Goal: Task Accomplishment & Management: Use online tool/utility

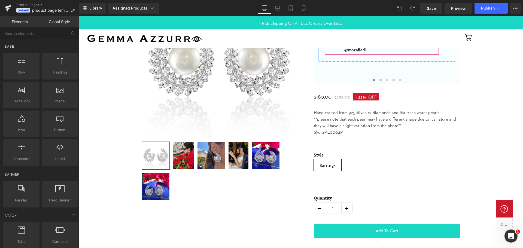
scroll to position [82, 0]
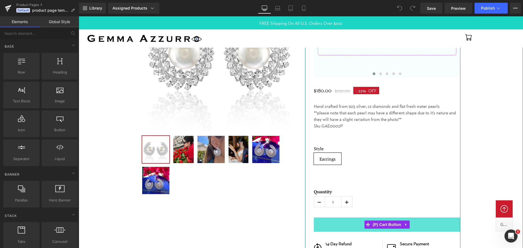
click at [330, 231] on button "Add To Cart" at bounding box center [387, 225] width 147 height 14
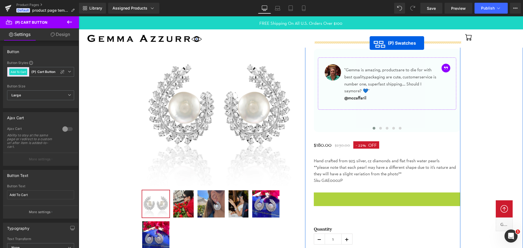
scroll to position [0, 0]
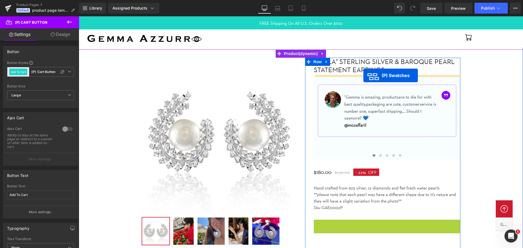
drag, startPoint x: 368, startPoint y: 180, endPoint x: 363, endPoint y: 75, distance: 105.0
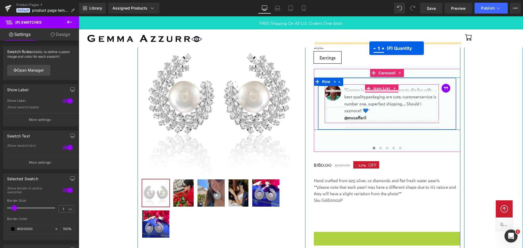
scroll to position [33, 0]
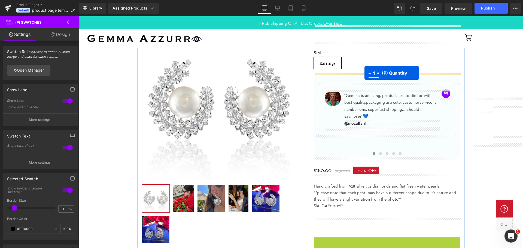
drag, startPoint x: 371, startPoint y: 171, endPoint x: 365, endPoint y: 73, distance: 98.3
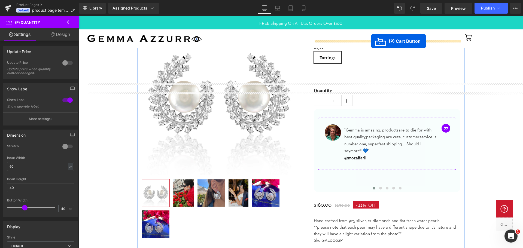
scroll to position [27, 0]
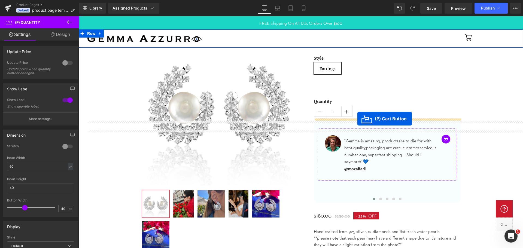
drag, startPoint x: 367, startPoint y: 191, endPoint x: 357, endPoint y: 119, distance: 72.9
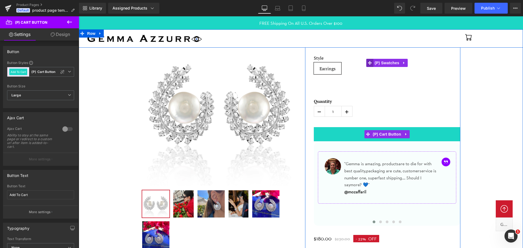
click at [368, 63] on icon at bounding box center [370, 63] width 4 height 4
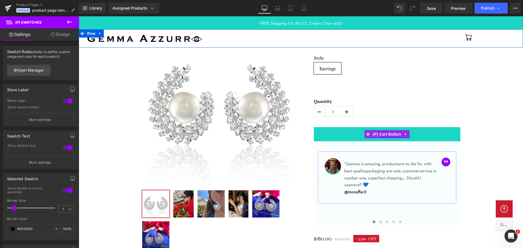
click at [64, 34] on link "Design" at bounding box center [61, 34] width 40 height 12
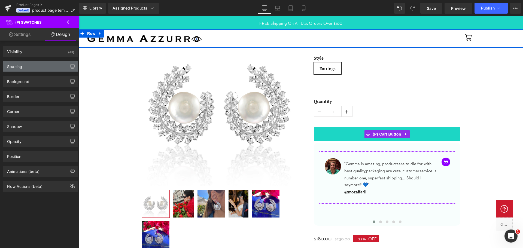
click at [51, 66] on div "Spacing" at bounding box center [40, 66] width 75 height 10
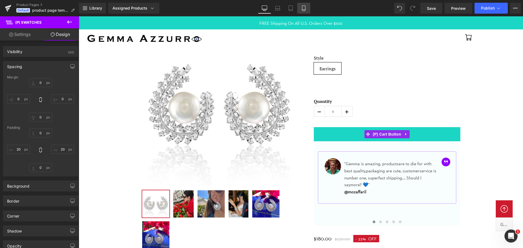
click at [304, 8] on icon at bounding box center [303, 7] width 5 height 5
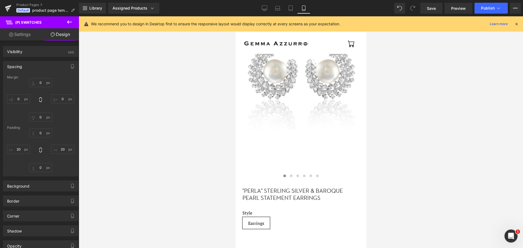
scroll to position [129, 0]
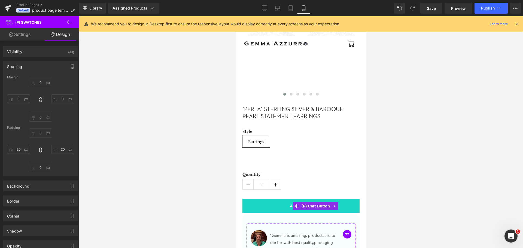
click at [23, 38] on link "Settings" at bounding box center [20, 34] width 40 height 12
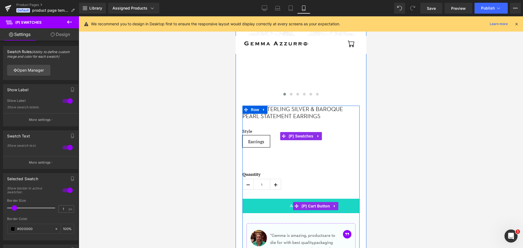
click at [280, 144] on div "Style Earrings" at bounding box center [300, 140] width 117 height 23
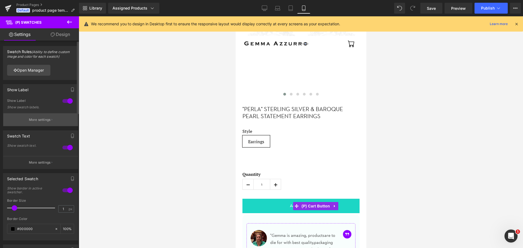
click at [44, 120] on p "More settings" at bounding box center [40, 119] width 22 height 5
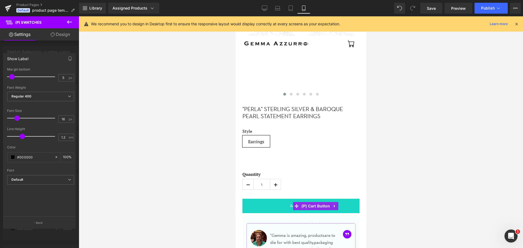
click at [70, 23] on icon at bounding box center [69, 22] width 7 height 7
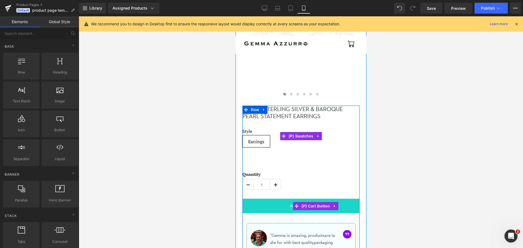
click at [289, 144] on div "Style Earrings" at bounding box center [300, 140] width 117 height 23
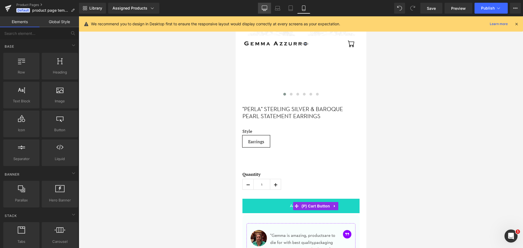
click at [267, 8] on icon at bounding box center [264, 8] width 5 height 4
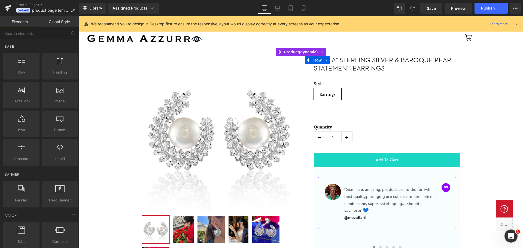
scroll to position [0, 0]
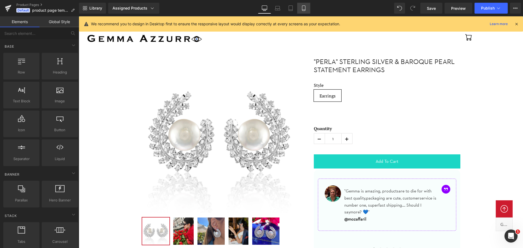
click at [302, 7] on icon at bounding box center [303, 7] width 5 height 5
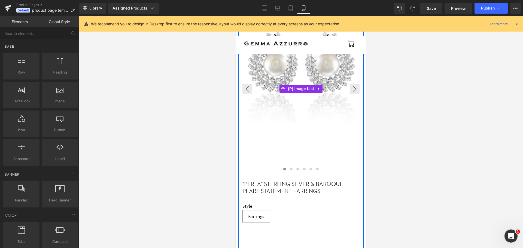
scroll to position [54, 0]
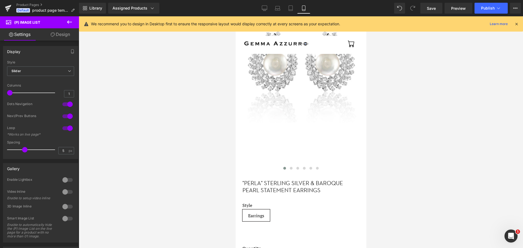
click at [57, 36] on link "Design" at bounding box center [61, 34] width 40 height 12
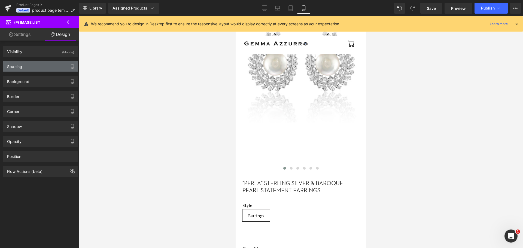
click at [48, 66] on div "Spacing" at bounding box center [40, 66] width 75 height 10
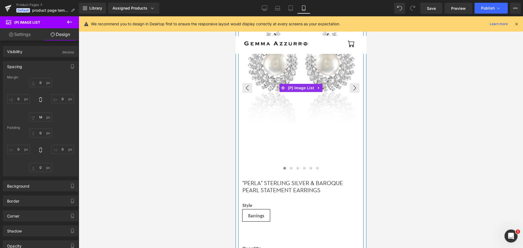
click at [312, 106] on img at bounding box center [301, 63] width 117 height 117
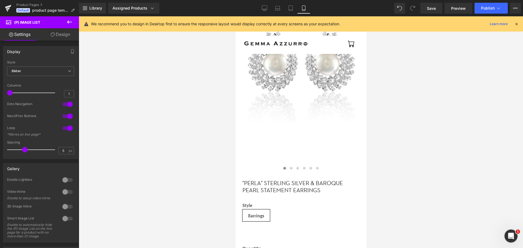
click at [65, 35] on link "Design" at bounding box center [61, 34] width 40 height 12
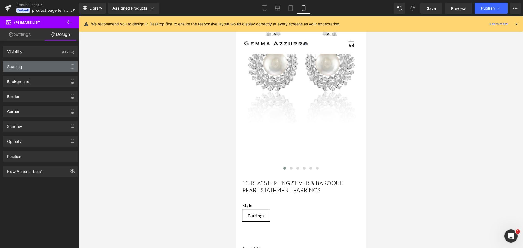
click at [53, 66] on div "Spacing" at bounding box center [40, 66] width 75 height 10
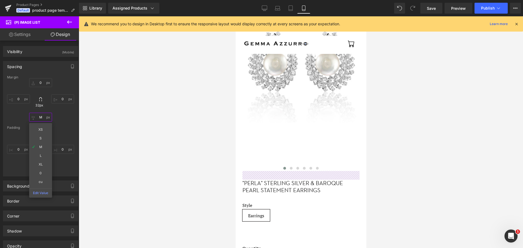
click at [42, 116] on input "M" at bounding box center [40, 117] width 23 height 9
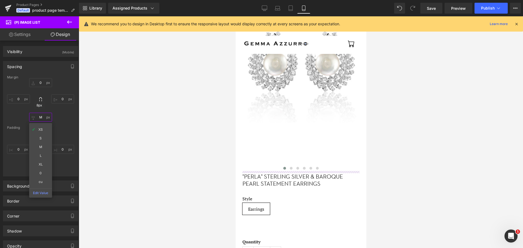
click at [41, 118] on input "M" at bounding box center [40, 117] width 23 height 9
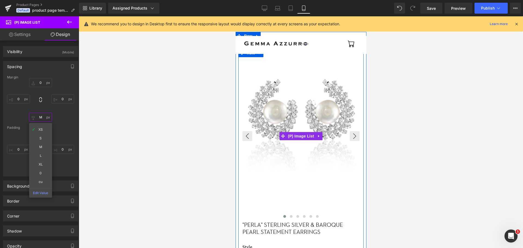
scroll to position [0, 0]
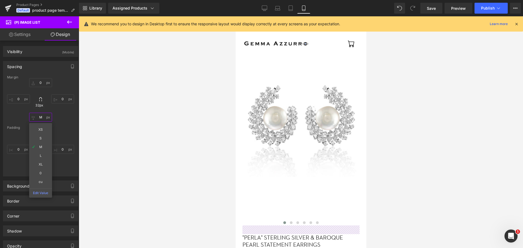
click at [42, 117] on input "M" at bounding box center [40, 117] width 23 height 9
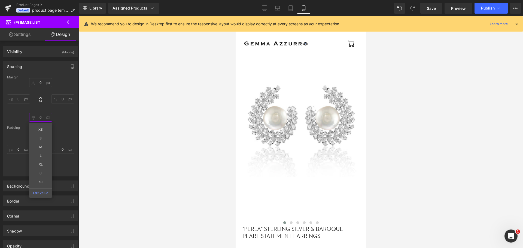
type input "0"
click at [60, 119] on div "0 0 0 XS S M L XL 0 cu Edit Value 0" at bounding box center [40, 100] width 67 height 44
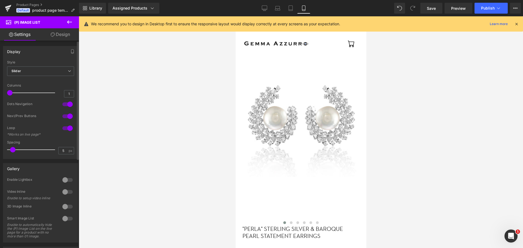
drag, startPoint x: 25, startPoint y: 149, endPoint x: 12, endPoint y: 149, distance: 12.3
click at [12, 149] on span at bounding box center [12, 149] width 5 height 5
drag, startPoint x: 12, startPoint y: 149, endPoint x: 23, endPoint y: 151, distance: 10.7
click at [23, 151] on span at bounding box center [24, 149] width 5 height 5
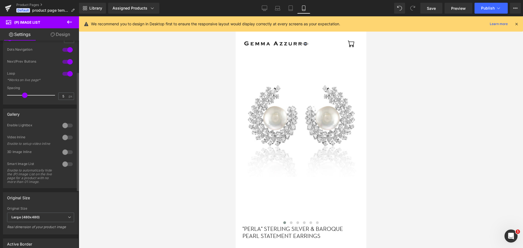
scroll to position [136, 0]
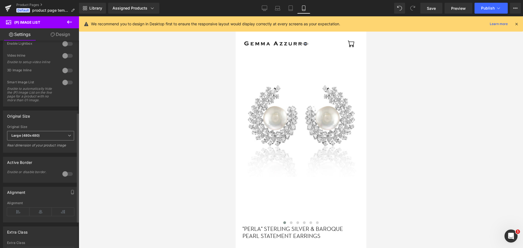
click at [23, 138] on b "Large (480x480)" at bounding box center [25, 135] width 28 height 4
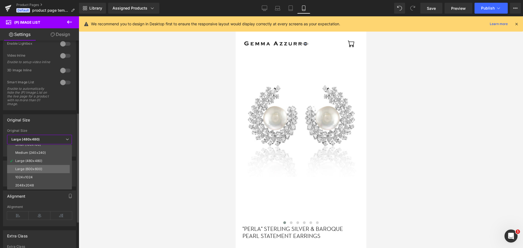
scroll to position [0, 0]
click at [37, 148] on div "Small (100x100)" at bounding box center [28, 149] width 26 height 4
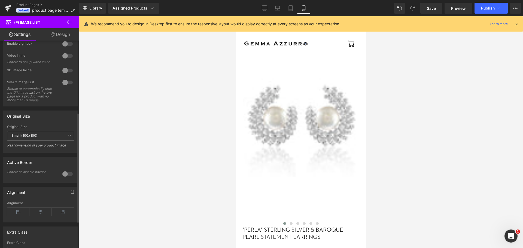
click at [48, 141] on span "Small (100x100)" at bounding box center [40, 136] width 67 height 10
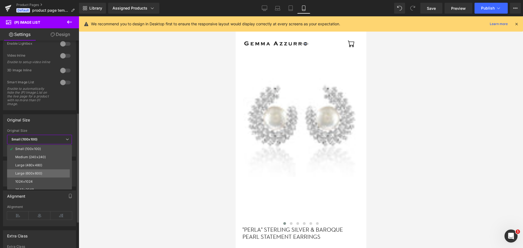
click at [41, 170] on li "Large (600x600)" at bounding box center [40, 173] width 67 height 8
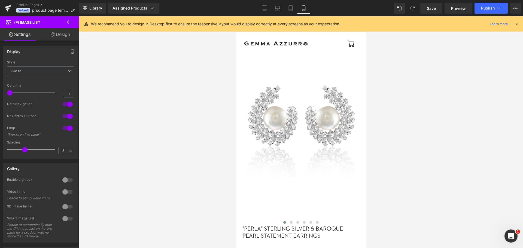
click at [69, 36] on link "Design" at bounding box center [61, 34] width 40 height 12
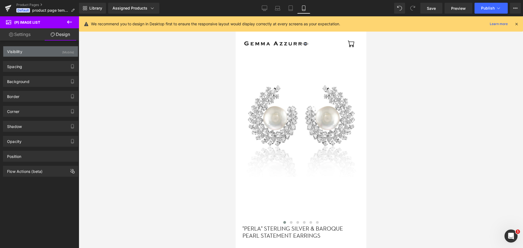
click at [46, 55] on div "Visibility (Mobile)" at bounding box center [40, 51] width 75 height 10
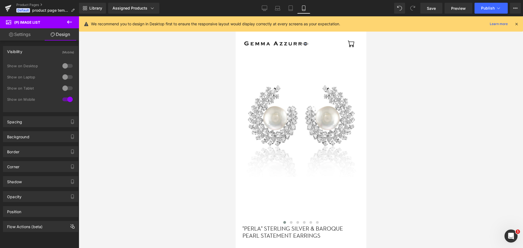
click at [46, 55] on div "Visibility (Mobile)" at bounding box center [40, 51] width 75 height 10
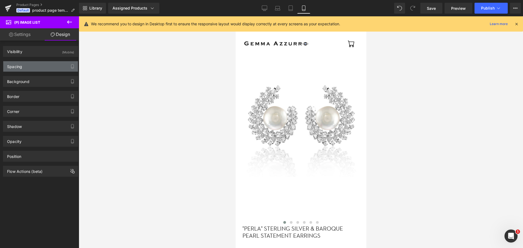
click at [44, 63] on div "Spacing" at bounding box center [40, 66] width 75 height 10
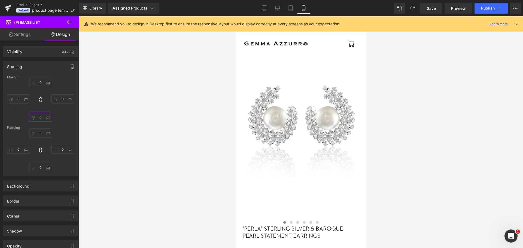
click at [40, 116] on input "0" at bounding box center [40, 117] width 23 height 9
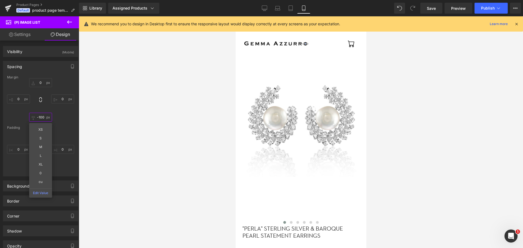
type input "-100"
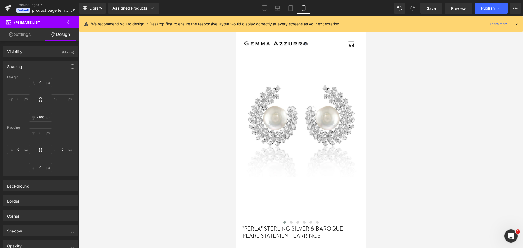
click at [69, 123] on div "Margin 0 0 -100 0 Padding 0 0 0 0" at bounding box center [40, 125] width 75 height 101
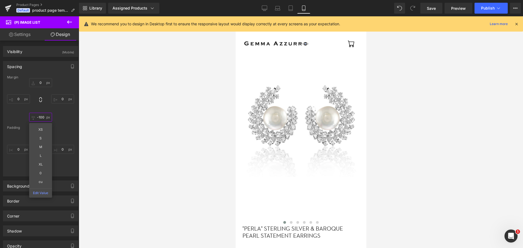
click at [40, 119] on input "-100" at bounding box center [40, 117] width 23 height 9
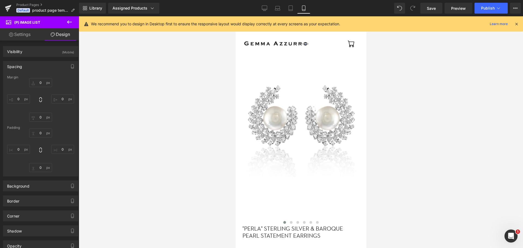
click at [56, 133] on div "0 0 0 0" at bounding box center [40, 151] width 67 height 44
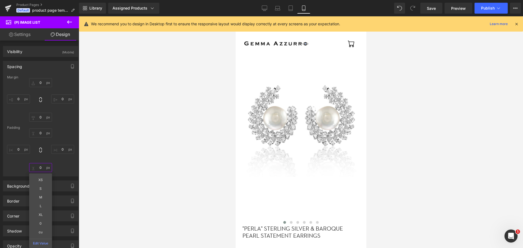
click at [40, 167] on input "0" at bounding box center [40, 167] width 23 height 9
type input "-100"
click at [58, 165] on div "0 0 -100 XS S M L XL 0 cu Edit Value 0" at bounding box center [40, 151] width 67 height 44
click at [41, 166] on input "-100" at bounding box center [40, 167] width 23 height 9
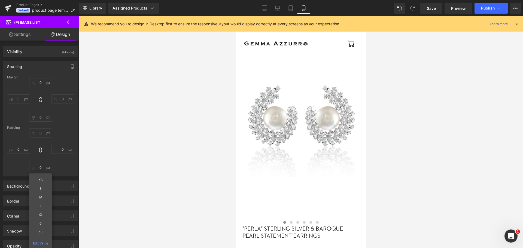
click at [69, 165] on div "0 0 XS S M L XL 0 cu Edit Value 0" at bounding box center [40, 151] width 67 height 44
click at [38, 165] on input "text" at bounding box center [40, 167] width 23 height 9
type input "2"
type input "-"
click at [64, 167] on div "0 0 XS S M L XL 0 cu Edit Value 0" at bounding box center [40, 151] width 67 height 44
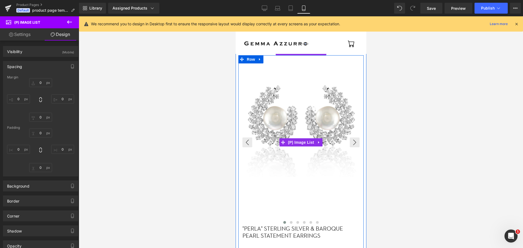
click at [298, 129] on img at bounding box center [301, 118] width 117 height 117
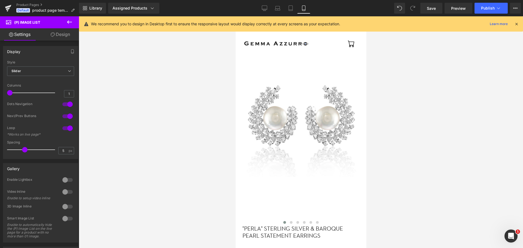
click at [53, 36] on icon at bounding box center [53, 34] width 4 height 4
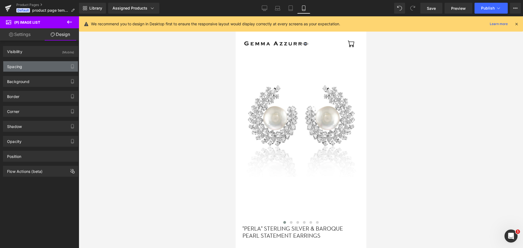
click at [53, 66] on div "Spacing" at bounding box center [40, 66] width 75 height 10
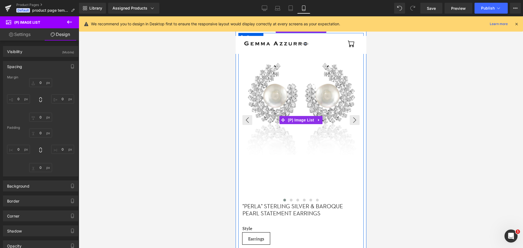
scroll to position [27, 0]
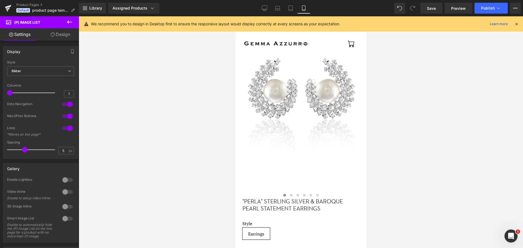
click at [57, 38] on link "Design" at bounding box center [61, 34] width 40 height 12
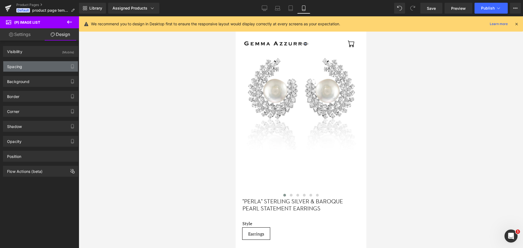
click at [49, 68] on div "Spacing" at bounding box center [40, 66] width 75 height 10
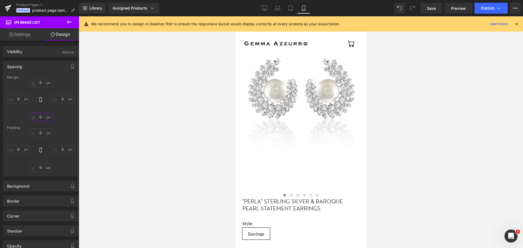
click at [41, 118] on input "0" at bounding box center [40, 117] width 23 height 9
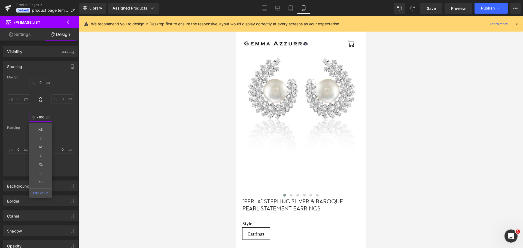
type input "-100"
click at [163, 132] on div at bounding box center [301, 132] width 444 height 232
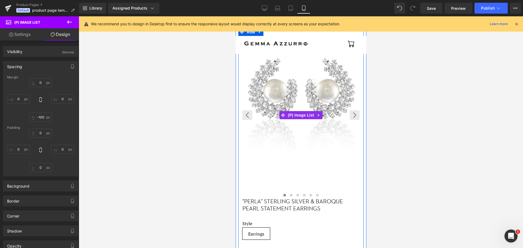
scroll to position [0, 0]
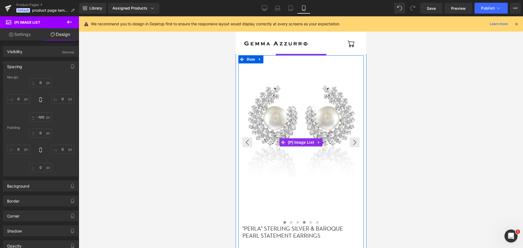
click at [304, 221] on button at bounding box center [304, 222] width 7 height 5
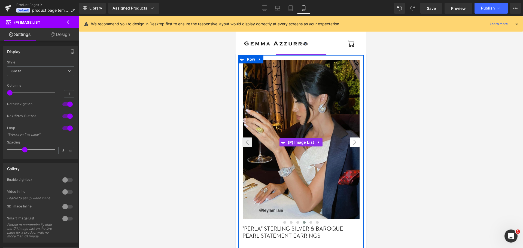
click at [357, 143] on button "›" at bounding box center [355, 143] width 10 height 10
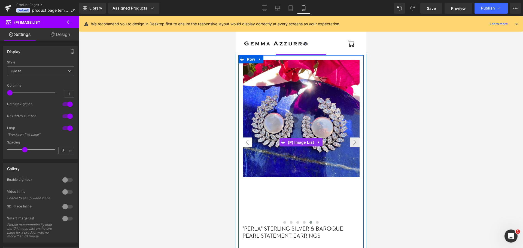
click at [247, 141] on button "‹" at bounding box center [247, 143] width 10 height 10
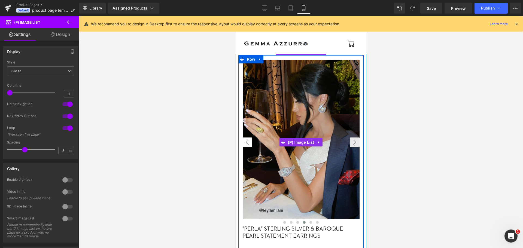
click at [247, 141] on button "‹" at bounding box center [247, 143] width 10 height 10
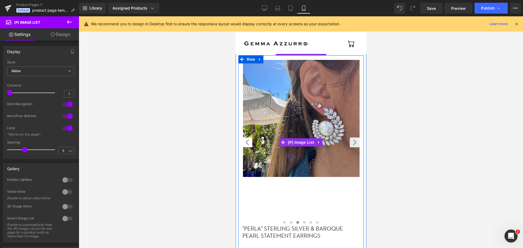
click at [247, 141] on button "‹" at bounding box center [247, 143] width 10 height 10
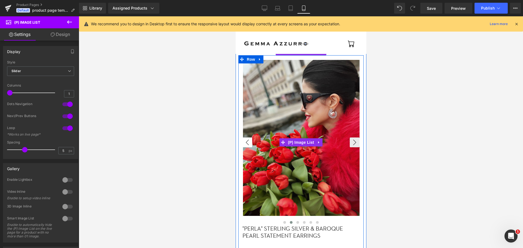
click at [247, 141] on button "‹" at bounding box center [247, 143] width 10 height 10
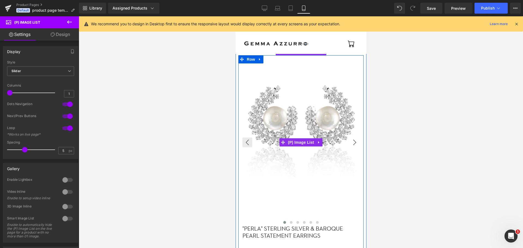
click at [355, 141] on button "›" at bounding box center [355, 143] width 10 height 10
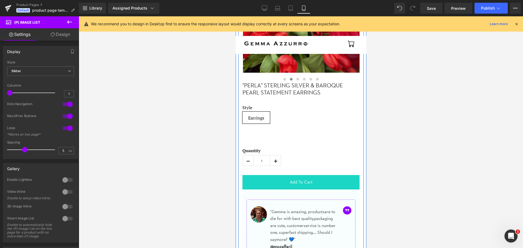
scroll to position [163, 0]
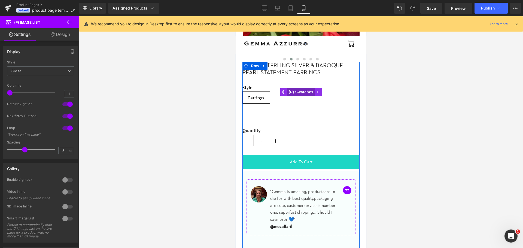
click at [293, 92] on span "(P) Swatches" at bounding box center [301, 92] width 28 height 8
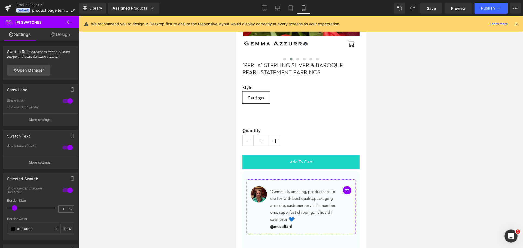
click at [64, 34] on link "Design" at bounding box center [61, 34] width 40 height 12
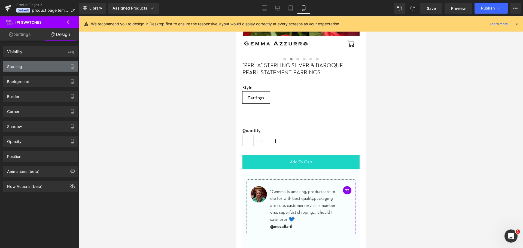
click at [41, 69] on div "Spacing" at bounding box center [40, 66] width 75 height 10
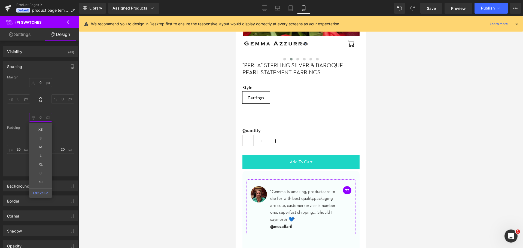
click at [43, 117] on input "0" at bounding box center [40, 117] width 23 height 9
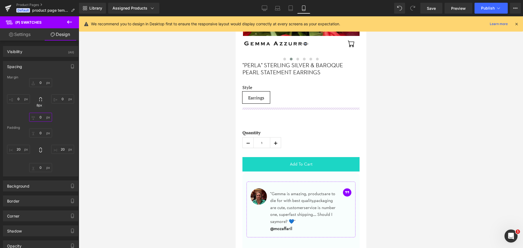
click at [40, 118] on input "0" at bounding box center [40, 117] width 23 height 9
type input "0"
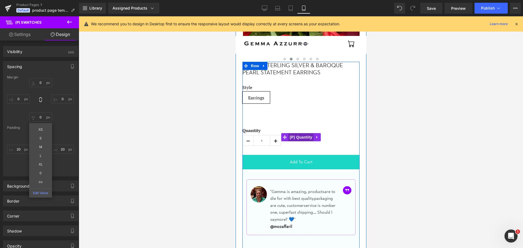
click at [290, 137] on span "(P) Quantity" at bounding box center [300, 137] width 25 height 8
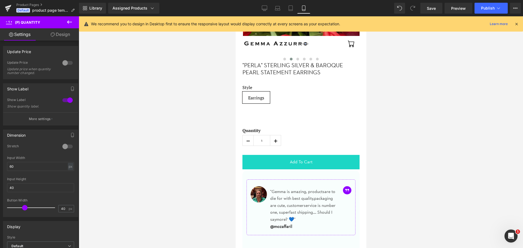
click at [62, 37] on link "Design" at bounding box center [61, 34] width 40 height 12
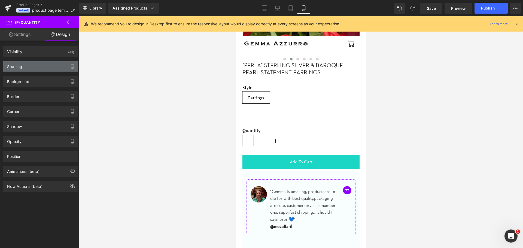
click at [50, 68] on div "Spacing" at bounding box center [40, 66] width 75 height 10
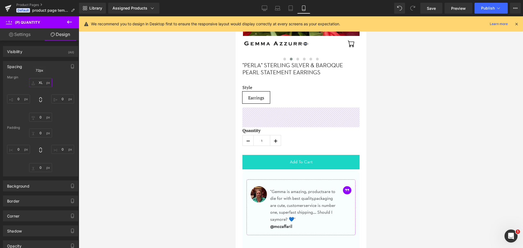
click at [41, 80] on input "XL" at bounding box center [40, 82] width 23 height 9
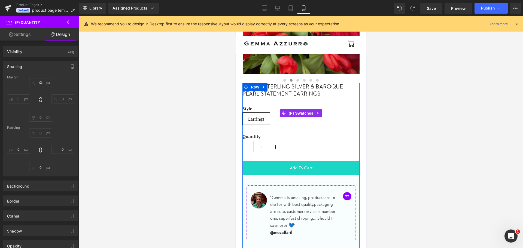
scroll to position [136, 0]
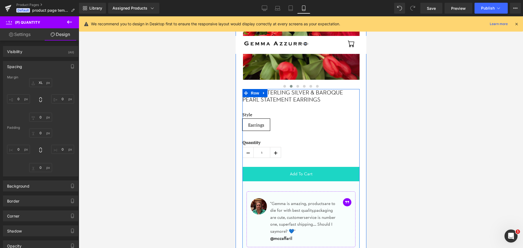
click at [287, 97] on div ""Perla" Sterling silver & baroque pearl statement earrings (P) Title" at bounding box center [300, 96] width 117 height 15
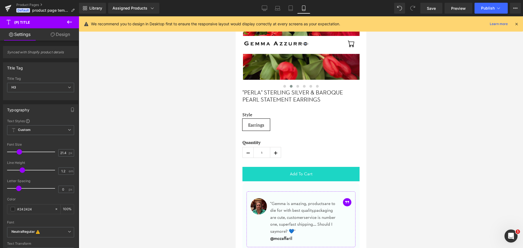
click at [61, 38] on link "Design" at bounding box center [61, 34] width 40 height 12
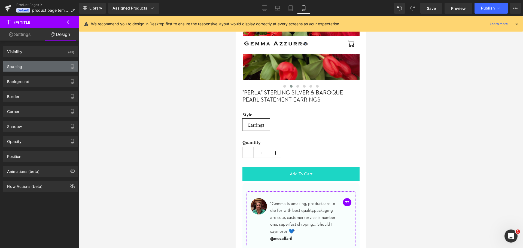
click at [51, 69] on div "Spacing" at bounding box center [40, 66] width 75 height 10
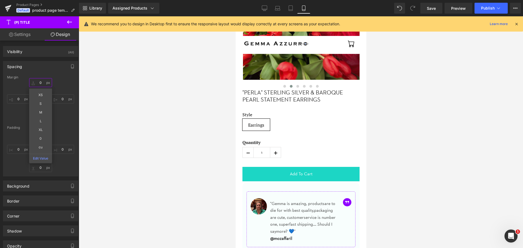
click at [42, 80] on input "0" at bounding box center [40, 82] width 23 height 9
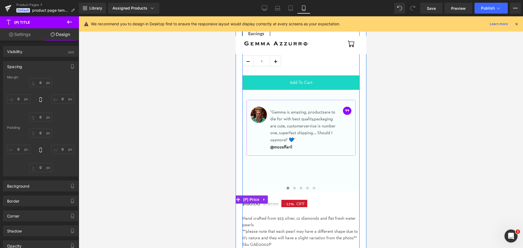
scroll to position [218, 0]
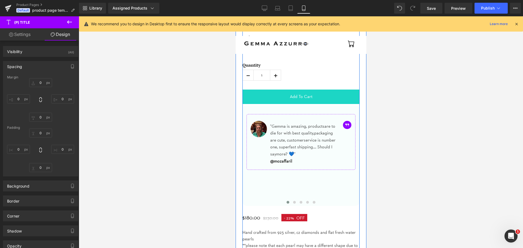
click at [312, 151] on p ""Gemma is amazing, products are to die for with best quality, packaging are cut…" at bounding box center [304, 140] width 69 height 35
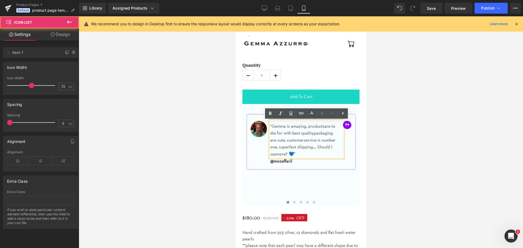
click at [256, 148] on div ""Gemma is amazing, products are to die for with best quality, packaging are cut…" at bounding box center [296, 143] width 92 height 44
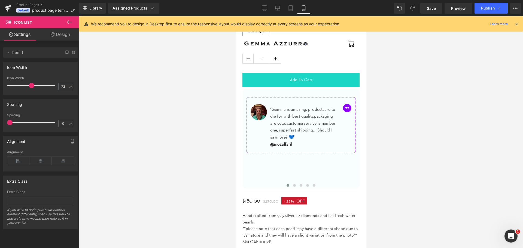
scroll to position [245, 0]
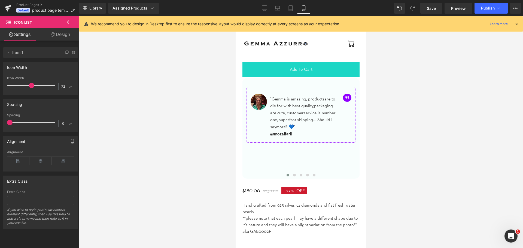
click at [252, 205] on p "Hand crafted from 925 silver, cz diamonds and flat fresh water pearls" at bounding box center [300, 208] width 117 height 13
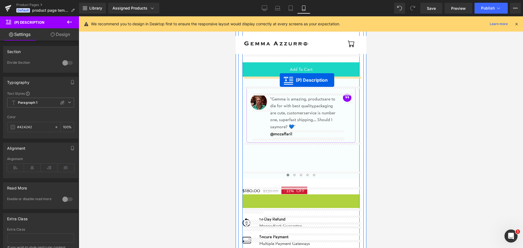
drag, startPoint x: 282, startPoint y: 212, endPoint x: 280, endPoint y: 80, distance: 132.2
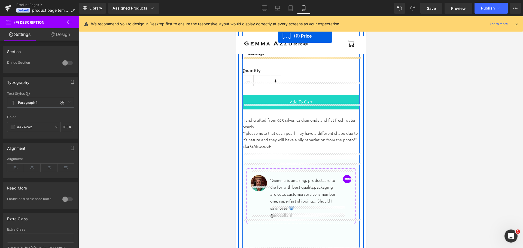
scroll to position [191, 0]
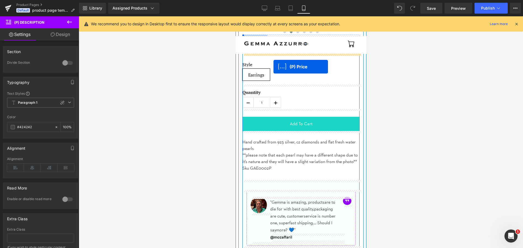
drag, startPoint x: 250, startPoint y: 175, endPoint x: 273, endPoint y: 67, distance: 110.3
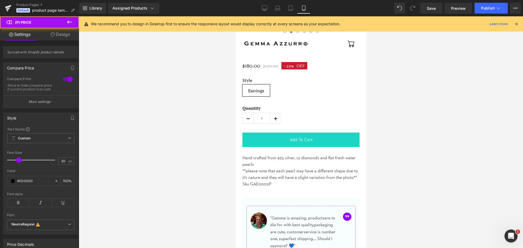
click at [221, 82] on div at bounding box center [301, 132] width 444 height 232
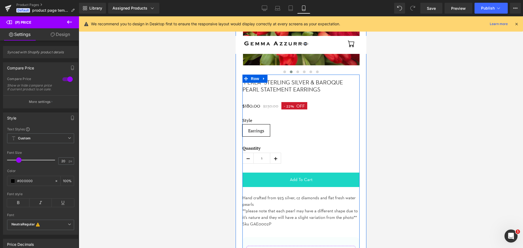
scroll to position [136, 0]
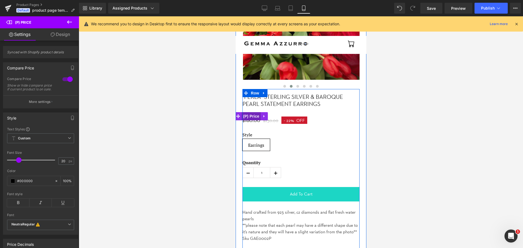
click at [257, 115] on span "(P) Price" at bounding box center [250, 116] width 19 height 8
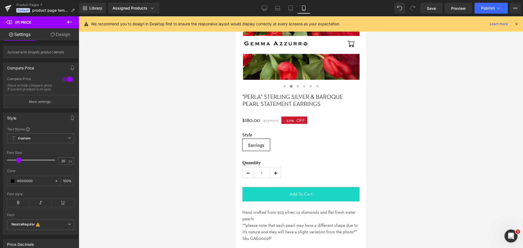
click at [53, 34] on icon at bounding box center [53, 34] width 4 height 4
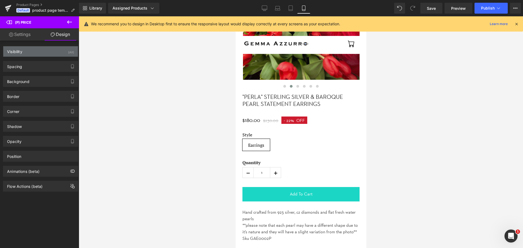
click at [40, 53] on div "Visibility (All)" at bounding box center [40, 51] width 75 height 10
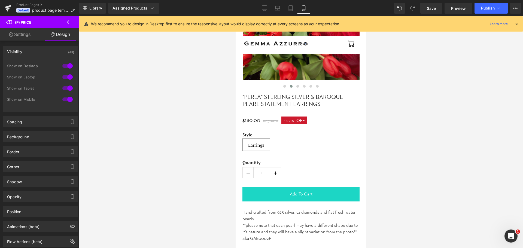
click at [40, 53] on div "Visibility (All)" at bounding box center [40, 51] width 75 height 10
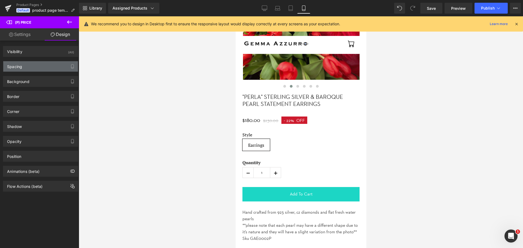
click at [36, 64] on div "Spacing" at bounding box center [40, 66] width 75 height 10
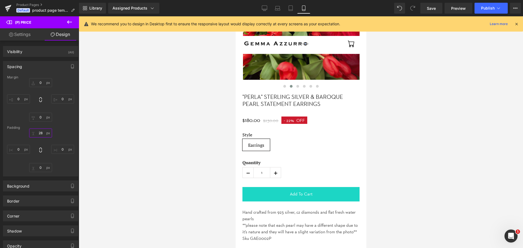
click at [39, 132] on input "28" at bounding box center [40, 133] width 23 height 9
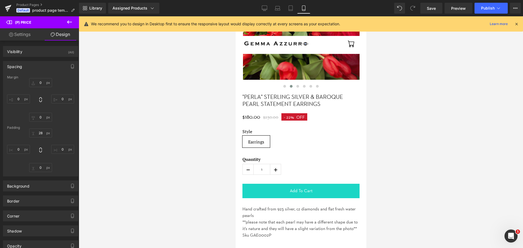
click at [212, 115] on div at bounding box center [301, 132] width 444 height 232
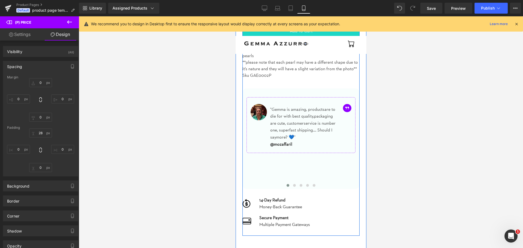
scroll to position [300, 0]
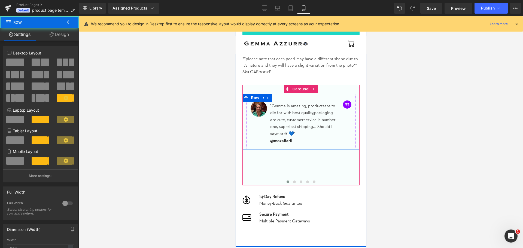
click at [347, 137] on div "Image "Gemma is amazing, products are to die for with best quality, packaging a…" at bounding box center [300, 122] width 109 height 56
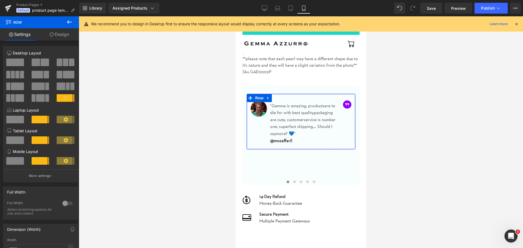
click at [63, 34] on link "Design" at bounding box center [60, 34] width 40 height 12
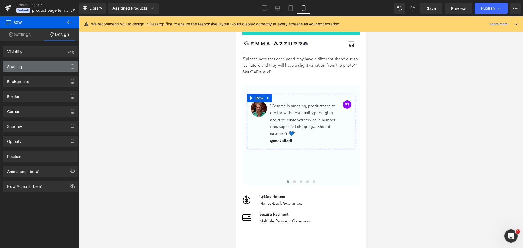
click at [54, 66] on div "Spacing" at bounding box center [40, 66] width 75 height 10
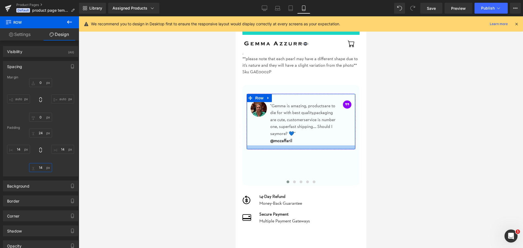
click at [42, 166] on input "text" at bounding box center [40, 167] width 23 height 9
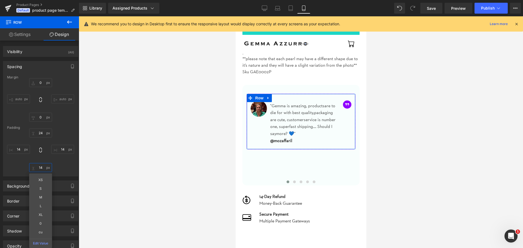
type input "14"
click at [26, 35] on link "Settings" at bounding box center [20, 34] width 40 height 12
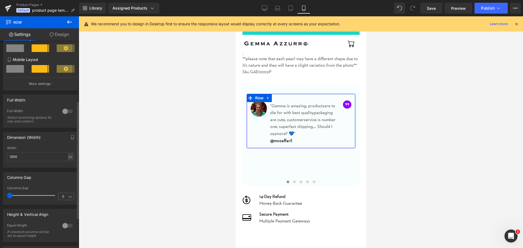
scroll to position [109, 0]
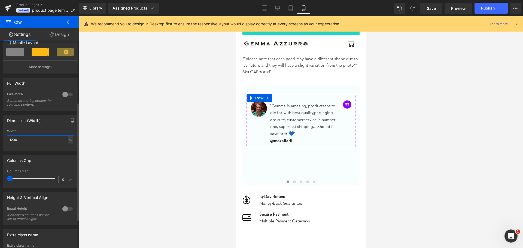
click at [35, 141] on input "1200" at bounding box center [40, 139] width 67 height 9
type input "8"
type input "4"
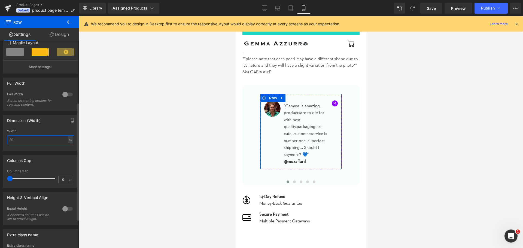
type input "3"
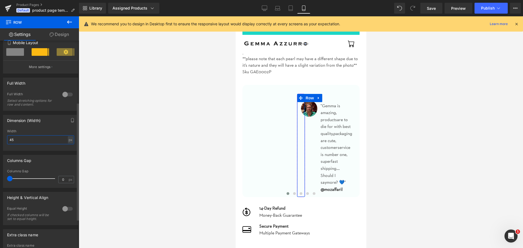
type input "450"
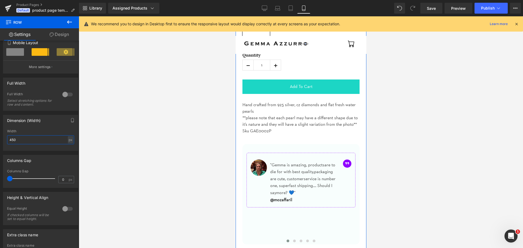
scroll to position [245, 0]
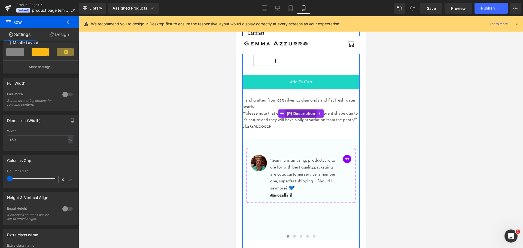
click at [293, 114] on span "(P) Description" at bounding box center [300, 114] width 31 height 8
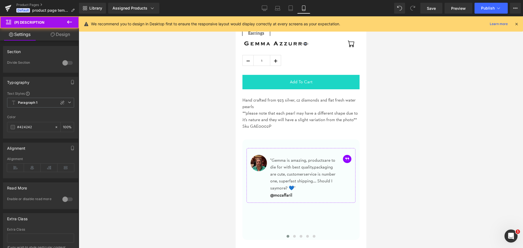
click at [58, 34] on link "Design" at bounding box center [61, 34] width 40 height 12
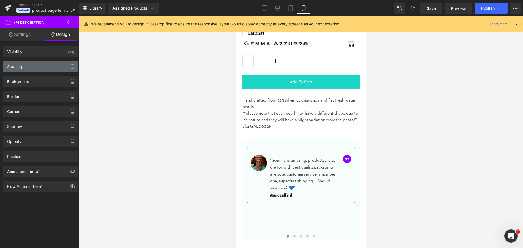
click at [39, 66] on div "Spacing" at bounding box center [40, 66] width 75 height 10
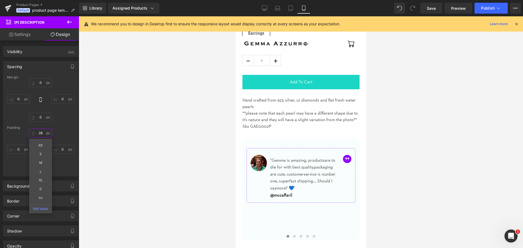
click at [39, 132] on input "text" at bounding box center [40, 133] width 23 height 9
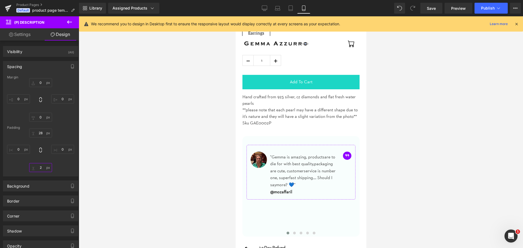
click at [39, 166] on input "text" at bounding box center [40, 167] width 23 height 9
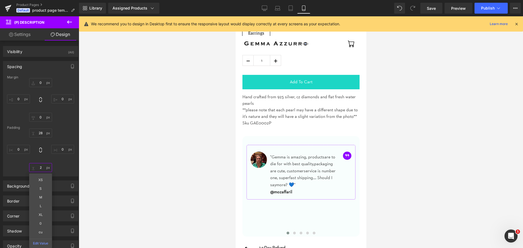
type input "2"
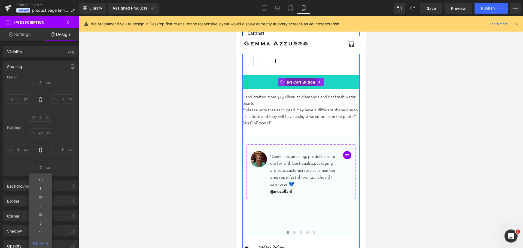
click at [308, 82] on span "(P) Cart Button" at bounding box center [300, 82] width 31 height 8
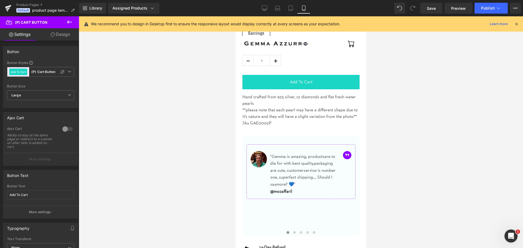
click at [54, 33] on icon at bounding box center [53, 34] width 4 height 4
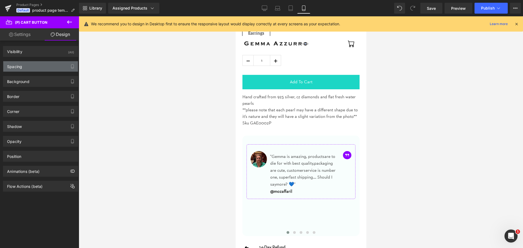
click at [42, 70] on div "Spacing" at bounding box center [40, 66] width 75 height 10
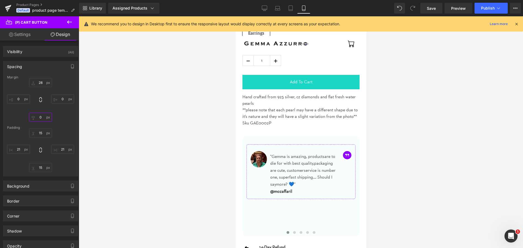
click at [41, 118] on input "text" at bounding box center [40, 117] width 23 height 9
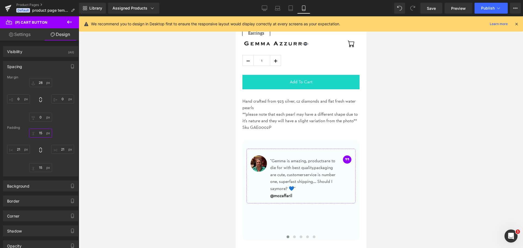
click at [40, 131] on input "text" at bounding box center [40, 133] width 23 height 9
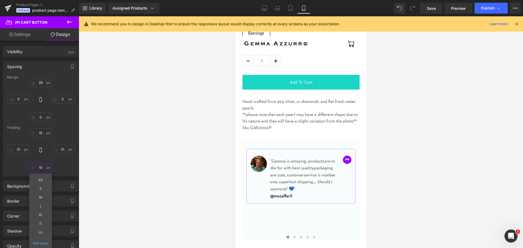
click at [39, 168] on input "text" at bounding box center [40, 167] width 23 height 9
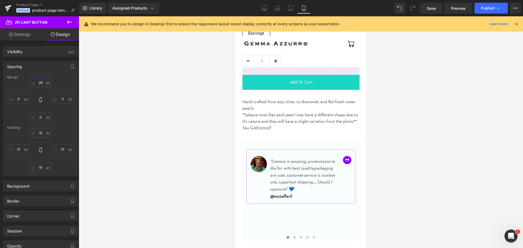
click at [38, 83] on input "text" at bounding box center [40, 82] width 23 height 9
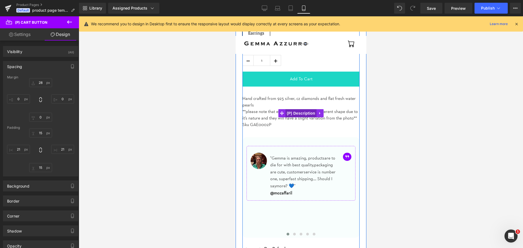
click at [295, 111] on span "(P) Description" at bounding box center [300, 113] width 31 height 8
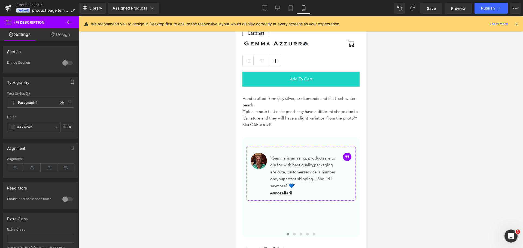
click at [56, 37] on link "Design" at bounding box center [61, 34] width 40 height 12
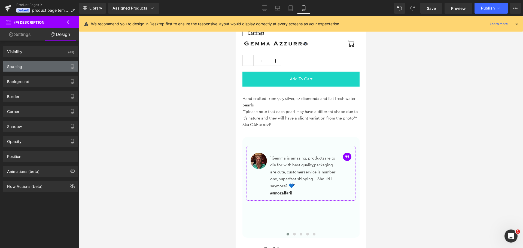
click at [35, 63] on div "Spacing" at bounding box center [40, 66] width 75 height 10
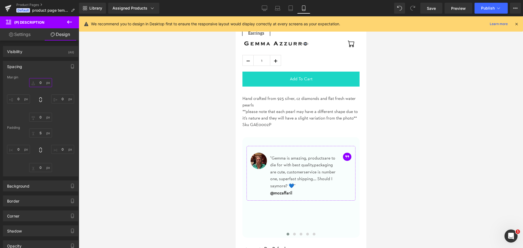
click at [42, 84] on input "text" at bounding box center [40, 82] width 23 height 9
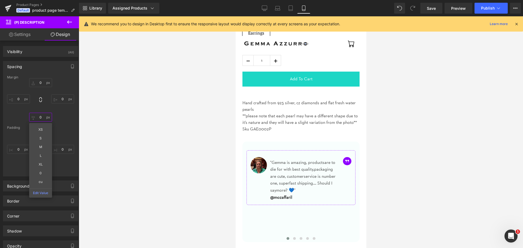
click at [41, 118] on input "text" at bounding box center [40, 117] width 23 height 9
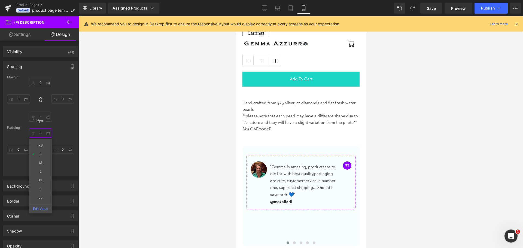
click at [40, 133] on input "text" at bounding box center [40, 133] width 23 height 9
click at [63, 137] on div "XS S M L XL 0 cu Edit Value" at bounding box center [40, 151] width 67 height 44
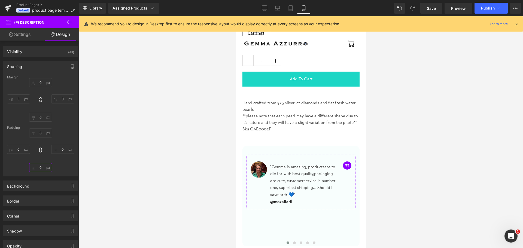
click at [40, 165] on input "text" at bounding box center [40, 167] width 23 height 9
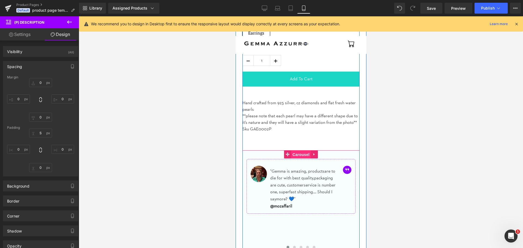
click at [293, 155] on span "Carousel" at bounding box center [301, 155] width 20 height 8
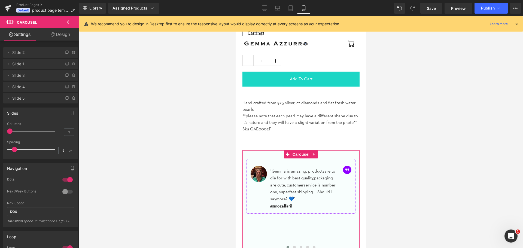
click at [57, 32] on link "Design" at bounding box center [61, 34] width 40 height 12
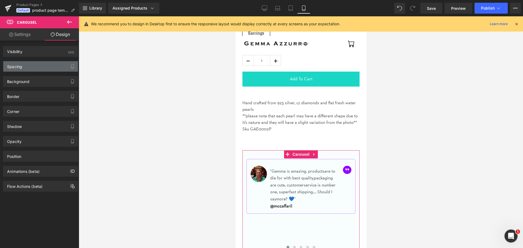
click at [34, 67] on div "Spacing" at bounding box center [40, 66] width 75 height 10
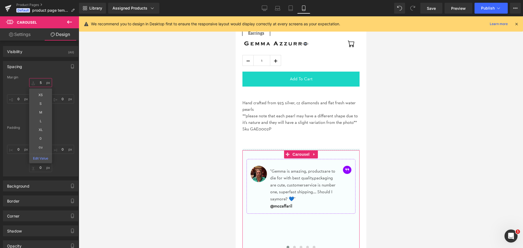
click at [40, 80] on input "5" at bounding box center [40, 82] width 23 height 9
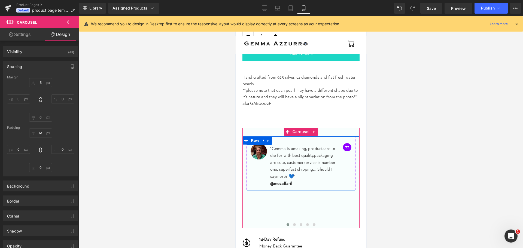
scroll to position [272, 0]
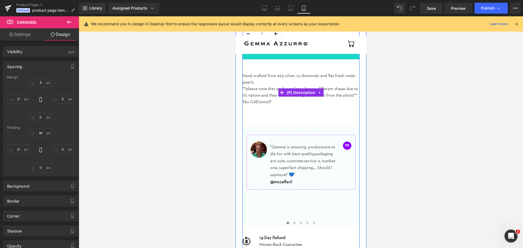
click at [264, 109] on p at bounding box center [300, 108] width 117 height 7
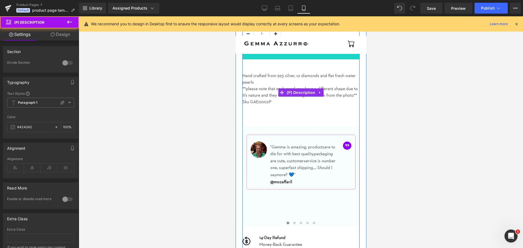
click at [253, 113] on div "Hand crafted from 925 silver, cz diamonds and flat fresh water pearls **please …" at bounding box center [300, 92] width 117 height 48
click at [252, 107] on p at bounding box center [300, 108] width 117 height 7
click at [273, 102] on p "Sku GAE0002P" at bounding box center [300, 102] width 117 height 7
click at [262, 110] on p at bounding box center [300, 108] width 117 height 7
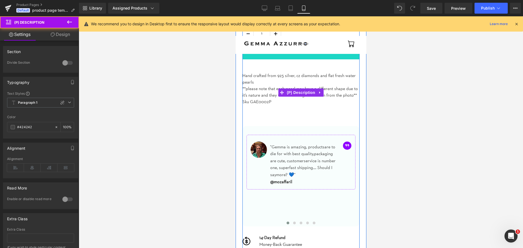
click at [259, 113] on div "Hand crafted from 925 silver, cz diamonds and flat fresh water pearls **please …" at bounding box center [300, 92] width 117 height 48
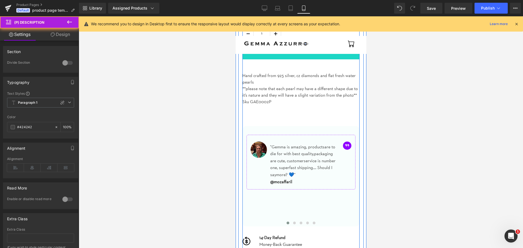
click at [253, 121] on div ""Perla" Sterling silver & baroque pearl statement earrings (P) Title $180.00 $2…" at bounding box center [300, 113] width 117 height 321
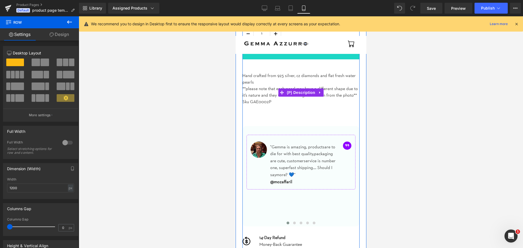
click at [250, 114] on div "Hand crafted from 925 silver, cz diamonds and flat fresh water pearls **please …" at bounding box center [300, 92] width 117 height 48
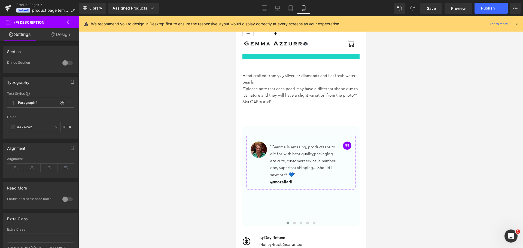
click at [213, 130] on div at bounding box center [301, 132] width 444 height 232
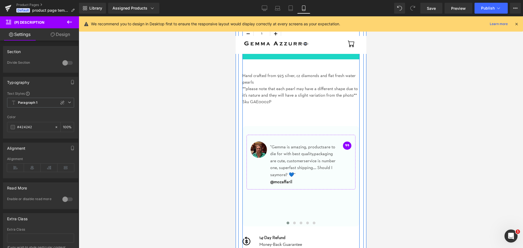
click at [273, 125] on div ""Perla" Sterling silver & baroque pearl statement earrings (P) Title $180.00 $2…" at bounding box center [300, 113] width 117 height 321
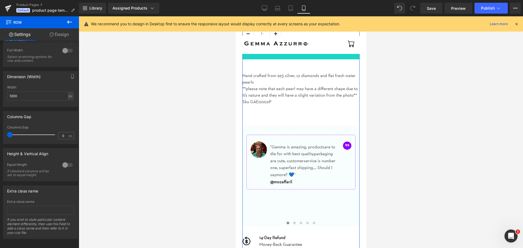
scroll to position [98, 0]
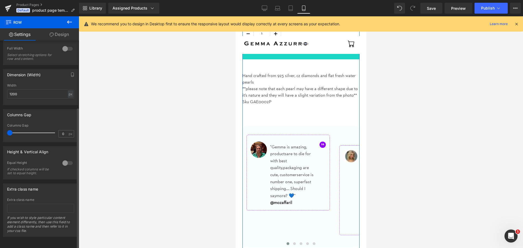
drag, startPoint x: 10, startPoint y: 129, endPoint x: 0, endPoint y: 130, distance: 10.3
click at [0, 130] on div "Columns Gap 0px Columns Gap 0 px" at bounding box center [40, 123] width 81 height 37
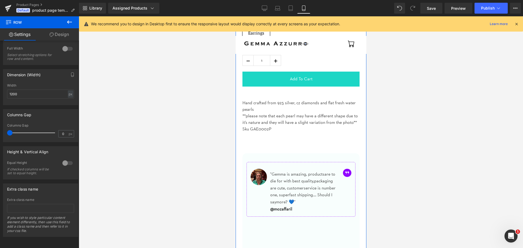
scroll to position [272, 0]
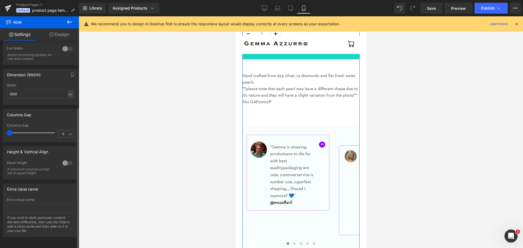
drag, startPoint x: 12, startPoint y: 130, endPoint x: 0, endPoint y: 132, distance: 12.2
click at [0, 132] on div "Columns Gap 0px Columns Gap 0 px" at bounding box center [40, 123] width 81 height 37
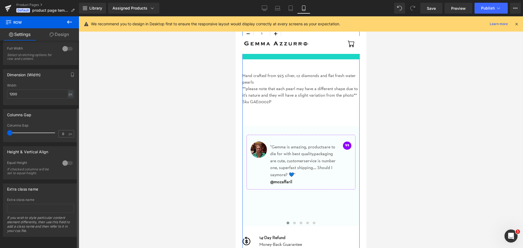
click at [68, 162] on div at bounding box center [67, 163] width 13 height 9
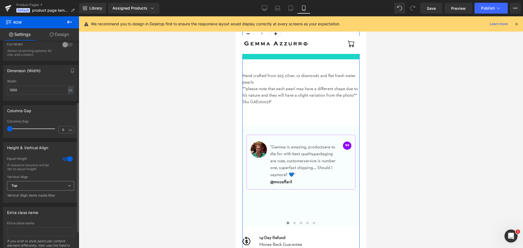
click at [50, 184] on span "Top" at bounding box center [40, 186] width 67 height 10
click at [62, 159] on div at bounding box center [67, 159] width 13 height 9
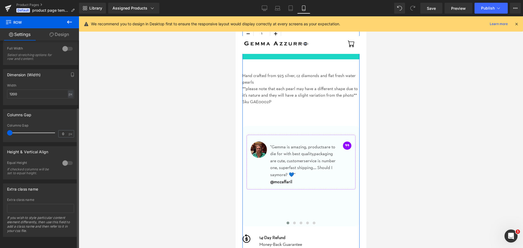
click at [66, 159] on div at bounding box center [67, 163] width 13 height 9
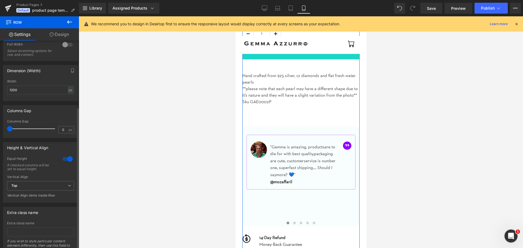
click at [65, 159] on div at bounding box center [67, 159] width 13 height 9
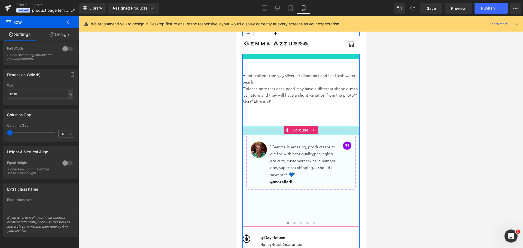
click at [334, 132] on div "32px" at bounding box center [300, 130] width 117 height 9
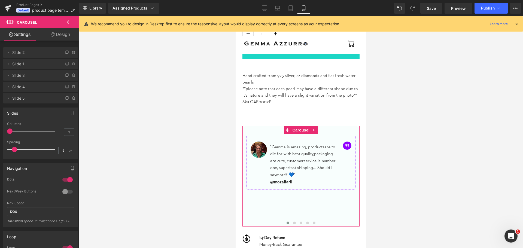
click at [59, 37] on link "Design" at bounding box center [61, 34] width 40 height 12
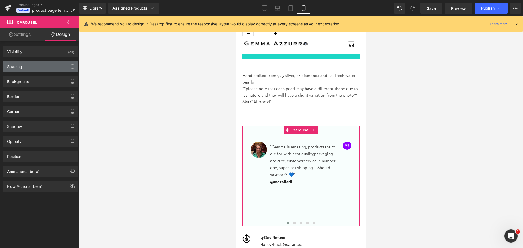
click at [44, 65] on div "Spacing" at bounding box center [40, 66] width 75 height 10
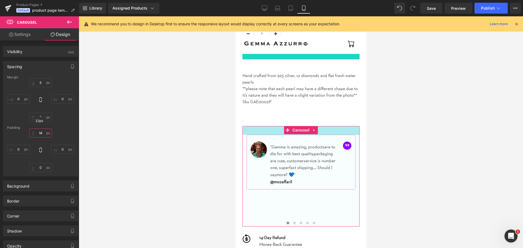
click at [41, 132] on input "M" at bounding box center [40, 133] width 23 height 9
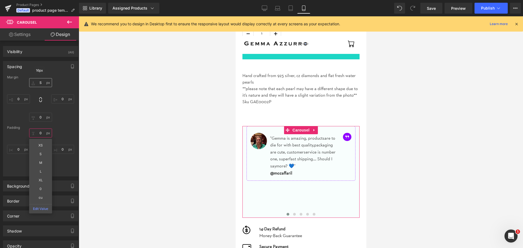
type input "0"
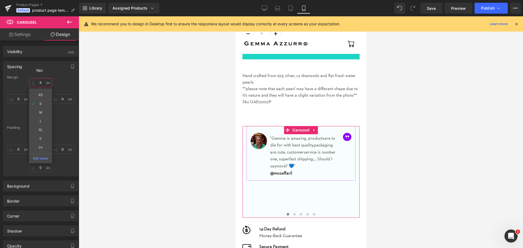
click at [44, 83] on input "S" at bounding box center [40, 82] width 23 height 9
type input "0"
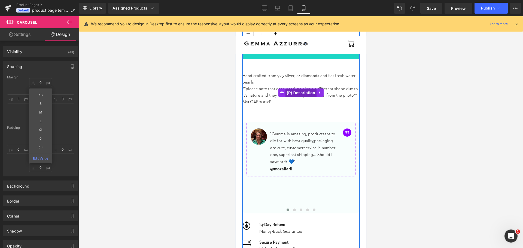
click at [292, 92] on span "(P) Description" at bounding box center [300, 93] width 31 height 8
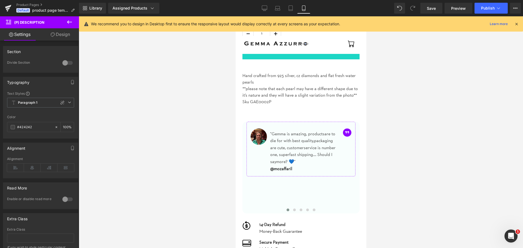
click at [60, 38] on link "Design" at bounding box center [61, 34] width 40 height 12
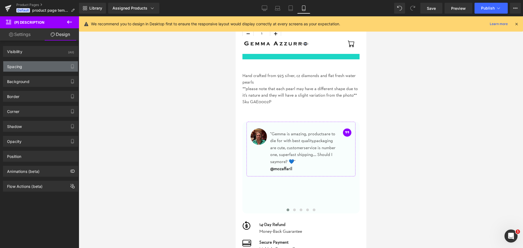
click at [37, 69] on div "Spacing" at bounding box center [40, 66] width 75 height 10
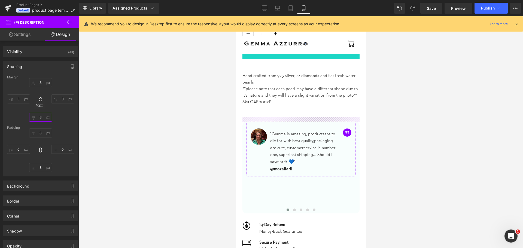
click at [40, 117] on input "S" at bounding box center [40, 117] width 23 height 9
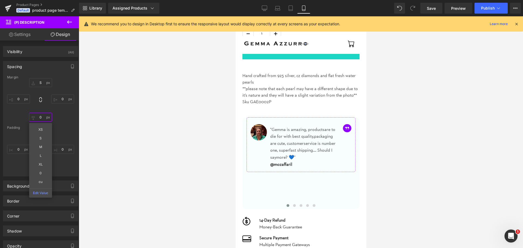
type input "0"
click at [65, 132] on div "S 0 S 0" at bounding box center [40, 151] width 67 height 44
click at [41, 135] on input "S" at bounding box center [40, 133] width 23 height 9
click at [67, 128] on div "Padding" at bounding box center [40, 128] width 67 height 4
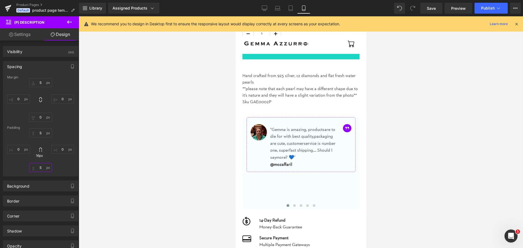
click at [42, 166] on input "S" at bounding box center [40, 167] width 23 height 9
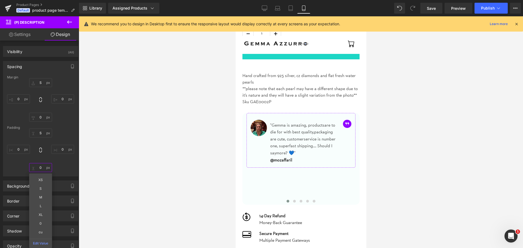
type input "0"
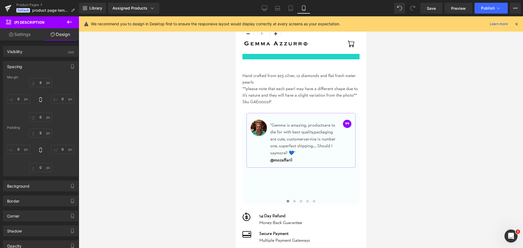
click at [200, 120] on div at bounding box center [301, 132] width 444 height 232
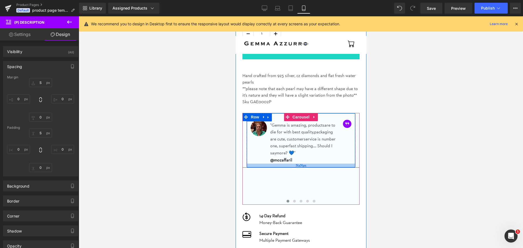
click at [313, 165] on div "NaNpx" at bounding box center [301, 166] width 108 height 4
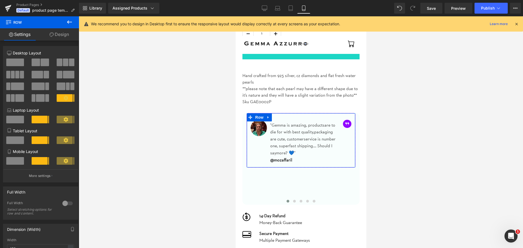
click at [65, 34] on link "Design" at bounding box center [60, 34] width 40 height 12
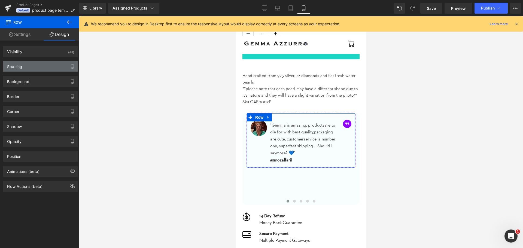
click at [35, 64] on div "Spacing" at bounding box center [40, 66] width 75 height 10
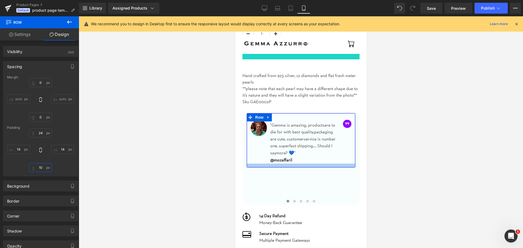
click at [40, 164] on input "text" at bounding box center [40, 167] width 23 height 9
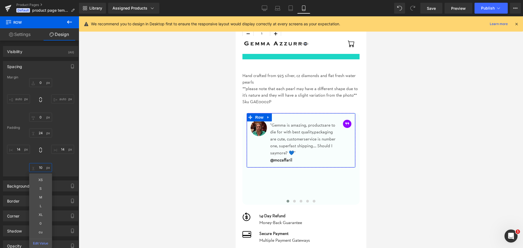
type input "10"
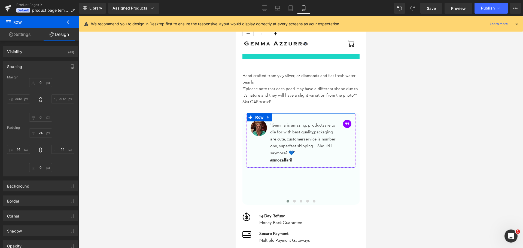
click at [44, 161] on div at bounding box center [40, 151] width 67 height 44
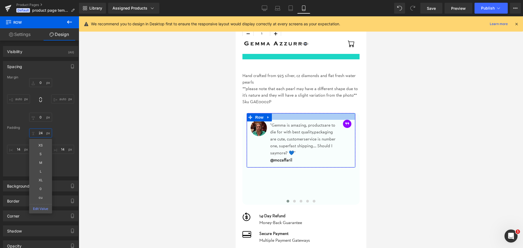
click at [41, 130] on input "text" at bounding box center [40, 133] width 23 height 9
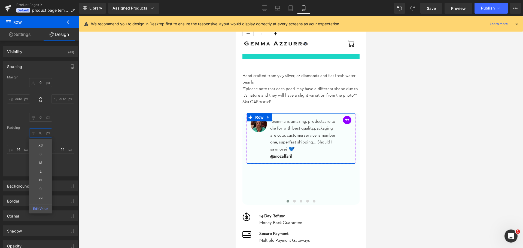
type input "10"
click at [14, 167] on div "10 XS S M L XL 0 cu Edit Value" at bounding box center [40, 151] width 67 height 44
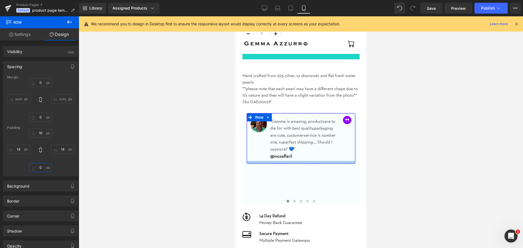
click at [39, 167] on input "text" at bounding box center [40, 167] width 23 height 9
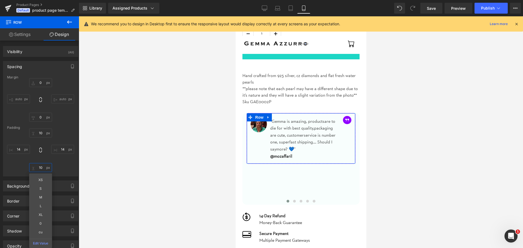
type input "10"
click at [19, 167] on div "10 10 XS S M L XL 0 cu Edit Value" at bounding box center [40, 151] width 67 height 44
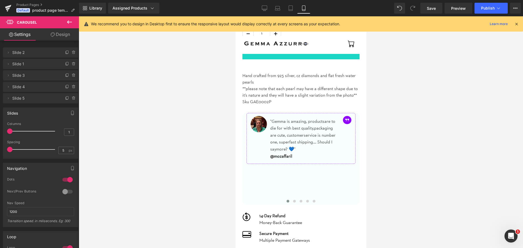
drag, startPoint x: 14, startPoint y: 148, endPoint x: 4, endPoint y: 150, distance: 10.5
click at [4, 150] on div "1 Columns 1 1 Columns 1 1 Columns 1 1 Columns 1 5px Spacing 5 px 5px Spacing 5 …" at bounding box center [40, 140] width 75 height 37
drag, startPoint x: 11, startPoint y: 132, endPoint x: 8, endPoint y: 132, distance: 3.0
click at [8, 132] on span at bounding box center [9, 131] width 5 height 5
click at [57, 37] on link "Design" at bounding box center [61, 34] width 40 height 12
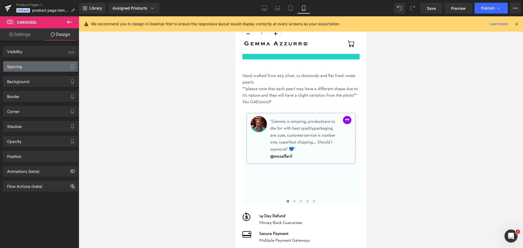
click at [40, 69] on div "Spacing" at bounding box center [40, 66] width 75 height 10
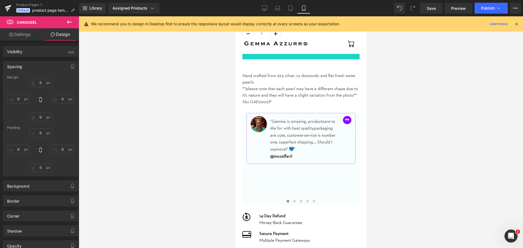
click at [22, 35] on link "Settings" at bounding box center [20, 34] width 40 height 12
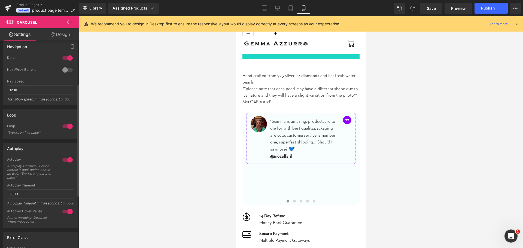
scroll to position [69, 0]
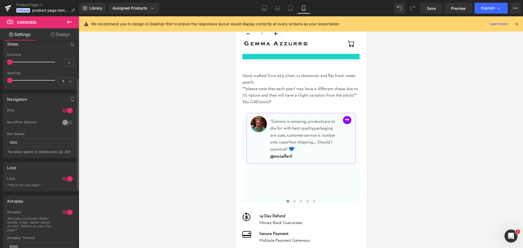
click at [67, 125] on div at bounding box center [67, 122] width 13 height 9
click at [66, 112] on div at bounding box center [67, 110] width 13 height 9
click at [65, 111] on div at bounding box center [67, 110] width 13 height 9
click at [64, 121] on div at bounding box center [67, 122] width 13 height 9
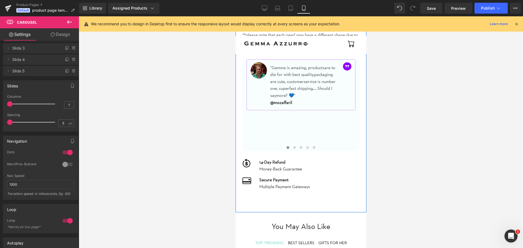
scroll to position [300, 0]
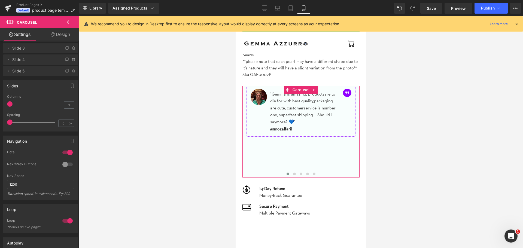
click at [59, 35] on link "Design" at bounding box center [61, 34] width 40 height 12
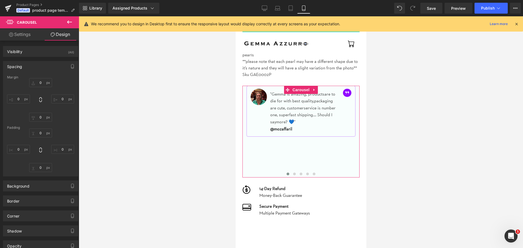
click at [23, 37] on link "Settings" at bounding box center [20, 34] width 40 height 12
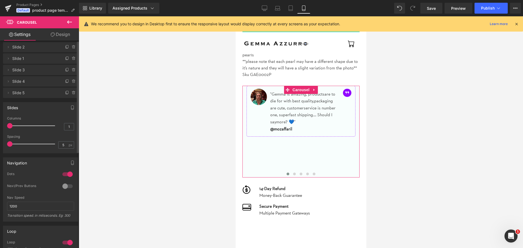
scroll to position [0, 0]
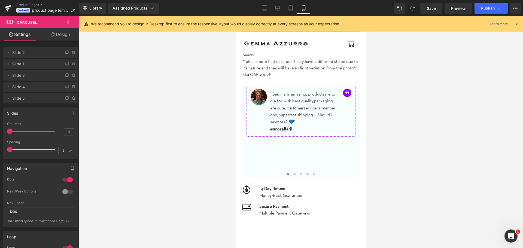
click at [69, 23] on icon at bounding box center [69, 22] width 7 height 7
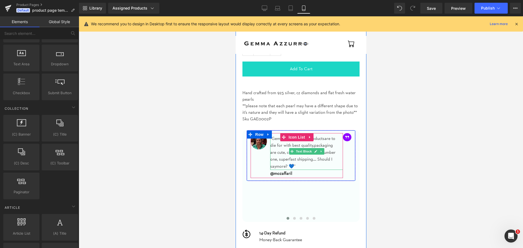
scroll to position [245, 0]
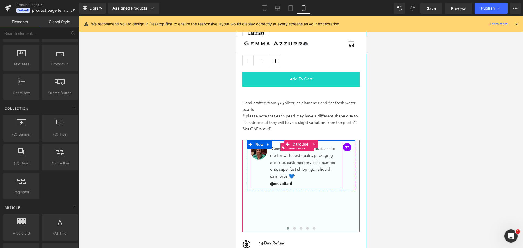
click at [301, 150] on span "Icon List" at bounding box center [296, 148] width 19 height 8
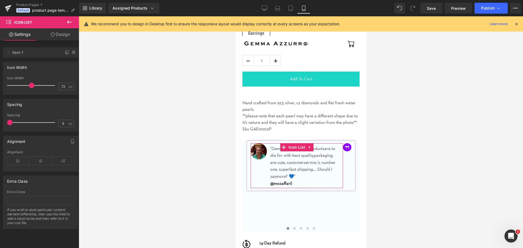
click at [65, 35] on link "Design" at bounding box center [61, 34] width 40 height 12
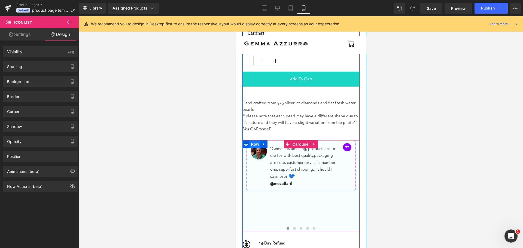
click at [254, 144] on span "Row" at bounding box center [254, 144] width 11 height 8
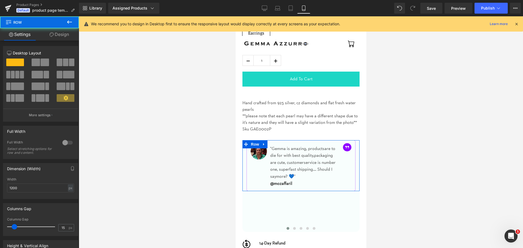
click at [60, 34] on link "Design" at bounding box center [60, 34] width 40 height 12
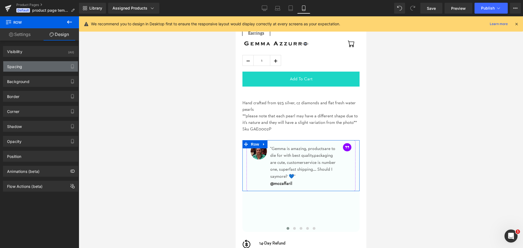
click at [47, 66] on div "Spacing" at bounding box center [40, 66] width 75 height 10
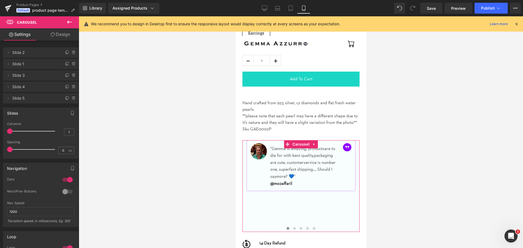
click at [54, 34] on icon at bounding box center [53, 34] width 4 height 4
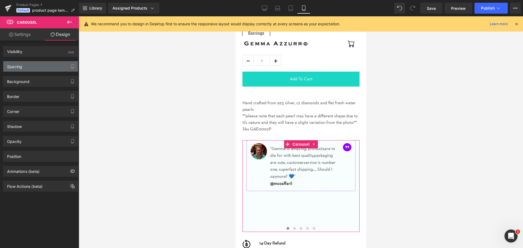
click at [43, 66] on div "Spacing" at bounding box center [40, 66] width 75 height 10
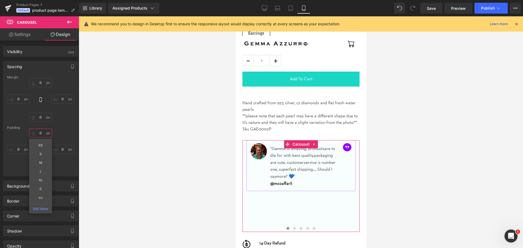
click at [40, 133] on input "0" at bounding box center [40, 133] width 23 height 9
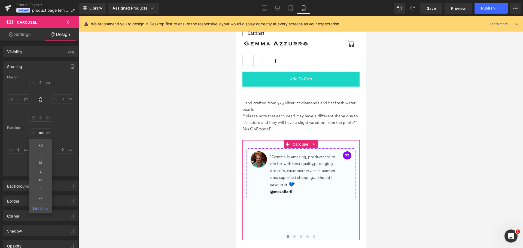
click at [57, 129] on div "Margin 0 0 0 0 Padding -100 XS S M L XL 0 cu Edit Value 0 0 0" at bounding box center [40, 125] width 75 height 101
click at [39, 136] on input "-100" at bounding box center [40, 133] width 23 height 9
click at [43, 133] on input "-100" at bounding box center [40, 133] width 23 height 9
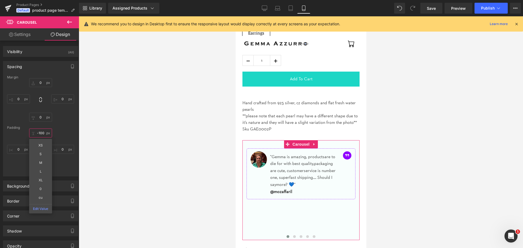
type input "-"
click at [64, 130] on div "XS S M L XL 0 cu Edit Value 0 0 0" at bounding box center [40, 151] width 67 height 44
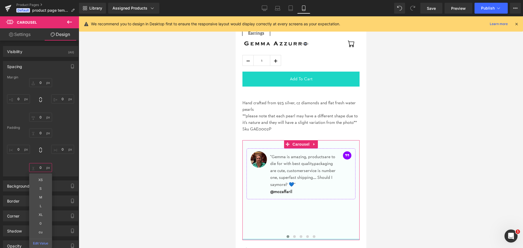
click at [40, 166] on input "0" at bounding box center [40, 167] width 23 height 9
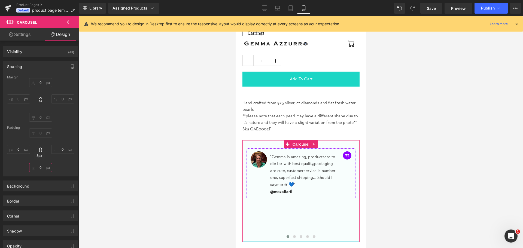
click at [41, 169] on input "0" at bounding box center [40, 167] width 23 height 9
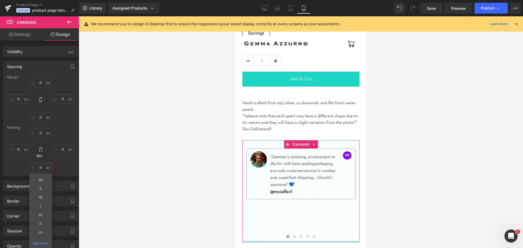
click at [41, 169] on input "0" at bounding box center [40, 167] width 23 height 9
type input "XS"
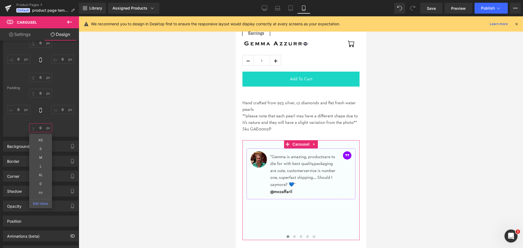
scroll to position [63, 0]
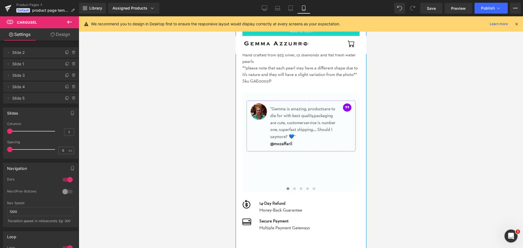
scroll to position [300, 0]
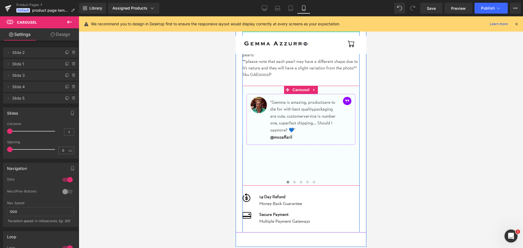
drag, startPoint x: 277, startPoint y: 178, endPoint x: 277, endPoint y: 171, distance: 6.8
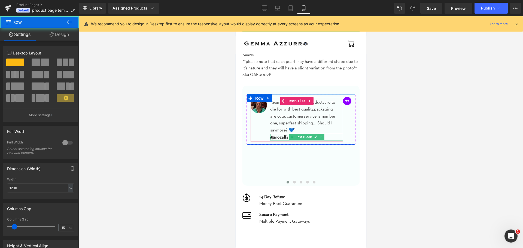
drag, startPoint x: 304, startPoint y: 144, endPoint x: 305, endPoint y: 139, distance: 4.8
click at [305, 139] on div "Image "Gemma is amazing, products are to die for with best quality, packaging a…" at bounding box center [300, 119] width 117 height 51
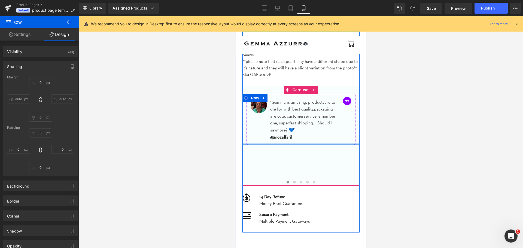
click at [305, 144] on div at bounding box center [300, 144] width 117 height 1
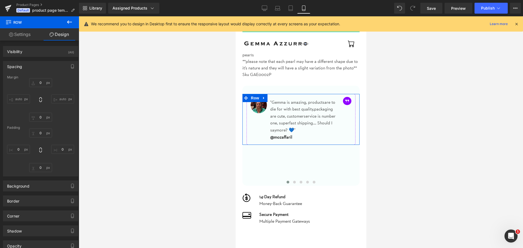
click at [26, 34] on link "Settings" at bounding box center [20, 34] width 40 height 12
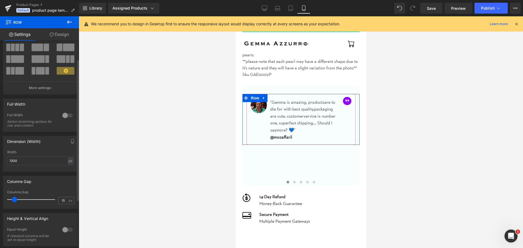
scroll to position [54, 0]
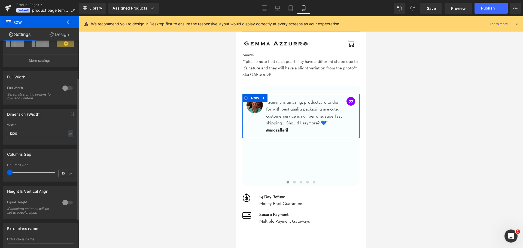
drag, startPoint x: 14, startPoint y: 172, endPoint x: 6, endPoint y: 170, distance: 8.4
click at [6, 170] on div "15px Columns Gap 15 px" at bounding box center [40, 172] width 75 height 18
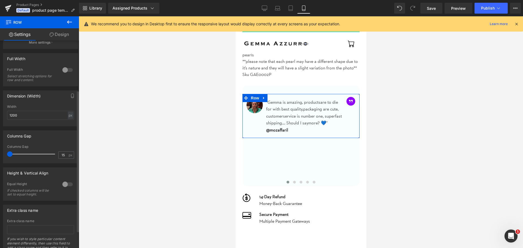
scroll to position [82, 0]
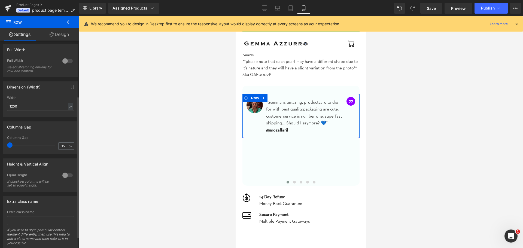
click at [63, 177] on div at bounding box center [67, 175] width 13 height 9
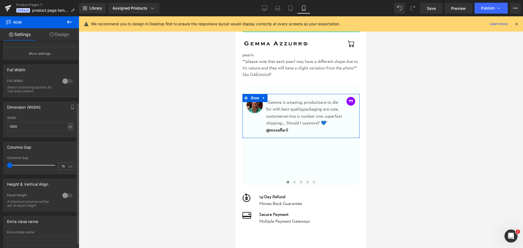
scroll to position [98, 0]
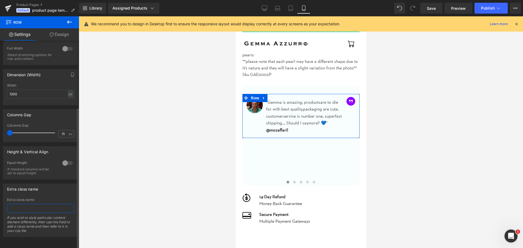
click at [48, 204] on input "text" at bounding box center [40, 208] width 67 height 9
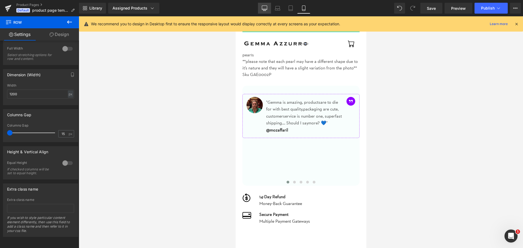
click at [266, 7] on icon at bounding box center [264, 7] width 5 height 5
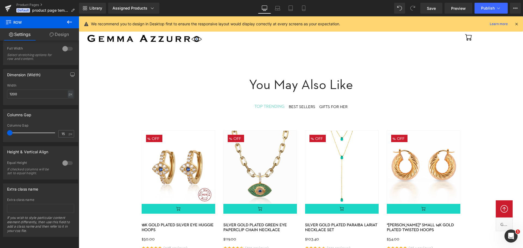
scroll to position [128, 0]
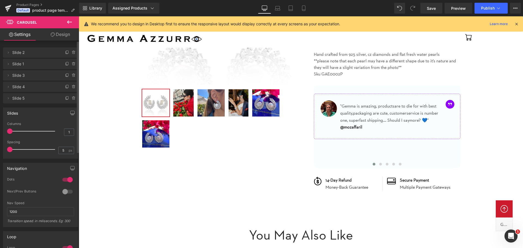
drag, startPoint x: 14, startPoint y: 149, endPoint x: 5, endPoint y: 148, distance: 8.8
click at [5, 148] on div "1 Columns 1 1 Columns 1 1 Columns 1 1 Columns 1 5px Spacing 5 px 5px Spacing 5 …" at bounding box center [40, 140] width 75 height 37
drag, startPoint x: 9, startPoint y: 148, endPoint x: 14, endPoint y: 149, distance: 4.4
click at [14, 149] on span at bounding box center [14, 149] width 5 height 5
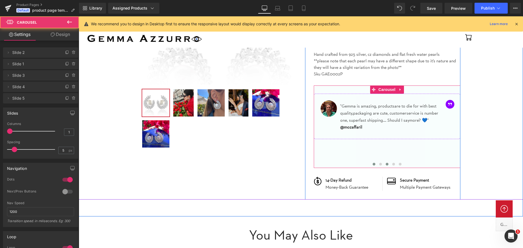
click at [387, 163] on span at bounding box center [387, 164] width 3 height 3
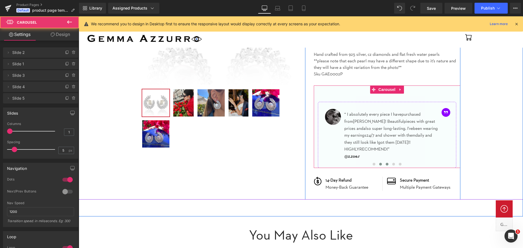
click at [381, 165] on span at bounding box center [380, 164] width 3 height 3
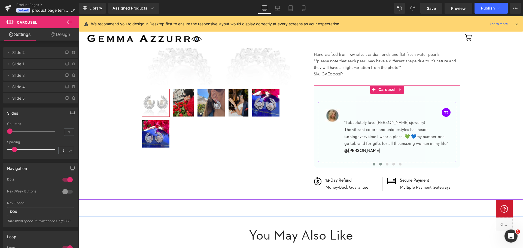
click at [374, 165] on span at bounding box center [374, 164] width 3 height 3
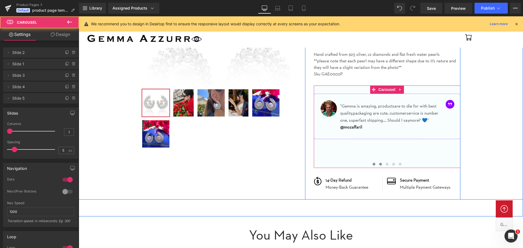
click at [379, 164] on button at bounding box center [380, 164] width 7 height 5
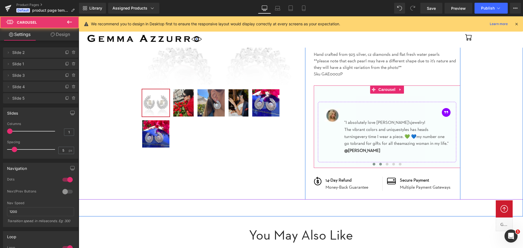
click at [374, 164] on span at bounding box center [374, 164] width 3 height 3
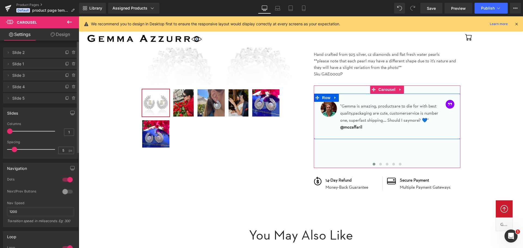
click at [44, 52] on span "Slide 2" at bounding box center [35, 52] width 46 height 10
click at [8, 53] on icon at bounding box center [8, 52] width 4 height 4
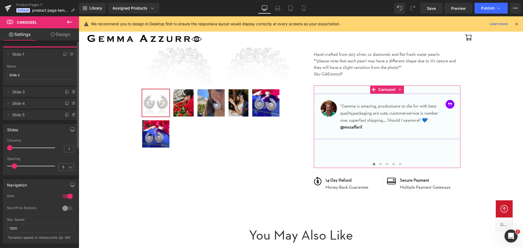
drag, startPoint x: 40, startPoint y: 91, endPoint x: 42, endPoint y: 55, distance: 36.3
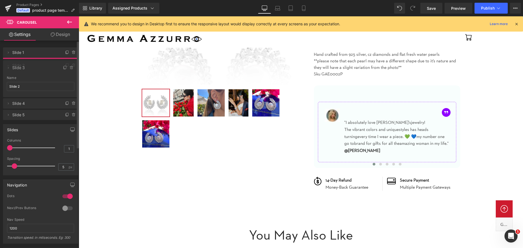
drag, startPoint x: 31, startPoint y: 101, endPoint x: 34, endPoint y: 66, distance: 34.5
drag, startPoint x: 34, startPoint y: 112, endPoint x: 36, endPoint y: 78, distance: 34.4
drag, startPoint x: 32, startPoint y: 125, endPoint x: 34, endPoint y: 101, distance: 24.1
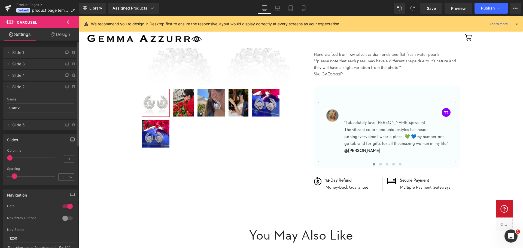
click at [34, 132] on div "Slides 1 Columns 1 1 Columns 1 1 Columns 1 1 Columns 1 5px Spacing 5 px 5px Spa…" at bounding box center [40, 157] width 81 height 55
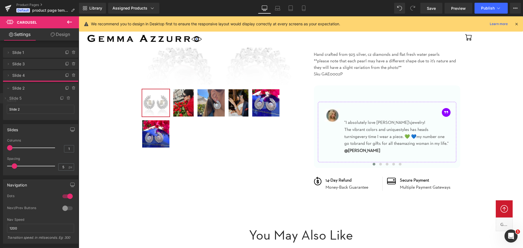
drag, startPoint x: 31, startPoint y: 125, endPoint x: 32, endPoint y: 98, distance: 26.7
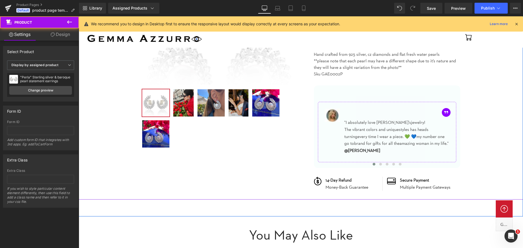
click at [124, 163] on div "‹ ›" at bounding box center [300, 64] width 439 height 270
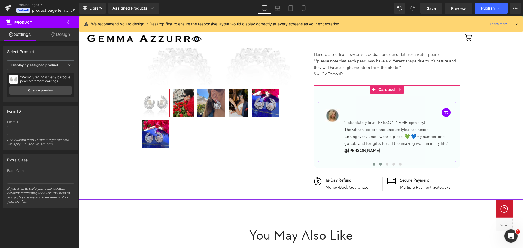
click at [380, 164] on span at bounding box center [380, 164] width 3 height 3
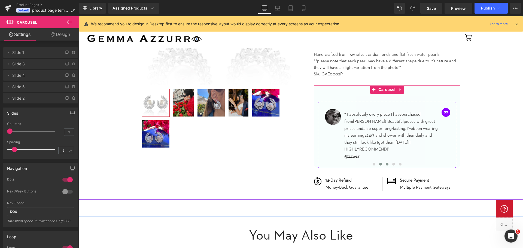
click at [385, 165] on button at bounding box center [387, 164] width 7 height 5
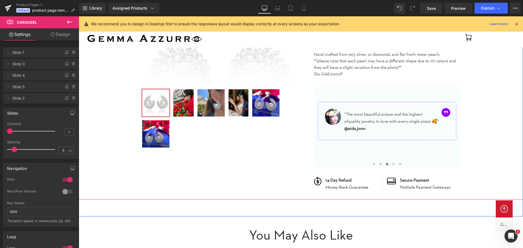
click at [494, 119] on div "‹ ›" at bounding box center [300, 64] width 439 height 270
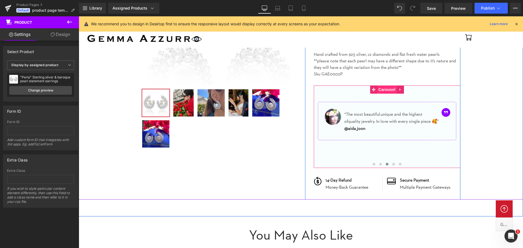
click at [392, 90] on span "Carousel" at bounding box center [387, 90] width 20 height 8
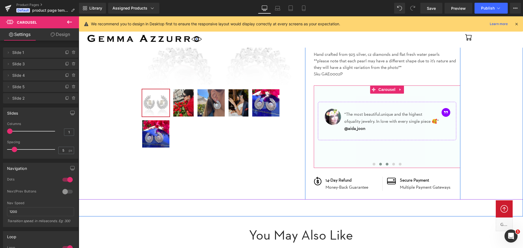
click at [379, 165] on span at bounding box center [380, 164] width 3 height 3
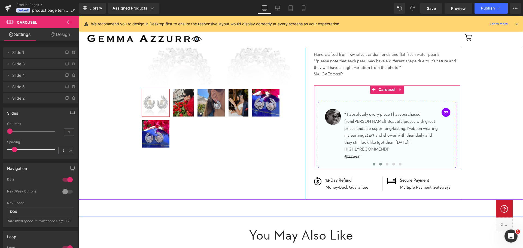
click at [375, 164] on span at bounding box center [374, 164] width 3 height 3
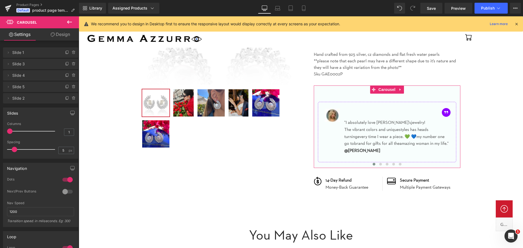
click at [52, 33] on icon at bounding box center [53, 34] width 4 height 4
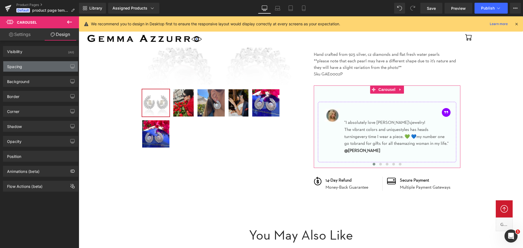
click at [39, 65] on div "Spacing" at bounding box center [40, 66] width 75 height 10
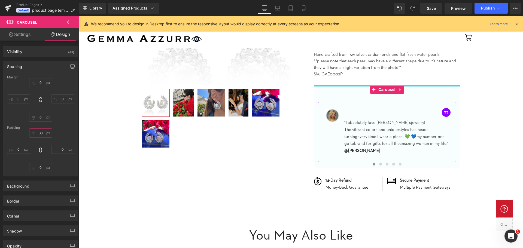
click at [43, 131] on input "30" at bounding box center [40, 133] width 23 height 9
click at [24, 136] on div "0 0 0" at bounding box center [40, 151] width 67 height 44
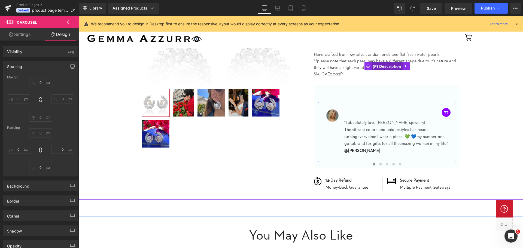
click at [383, 69] on span "(P) Description" at bounding box center [386, 66] width 31 height 8
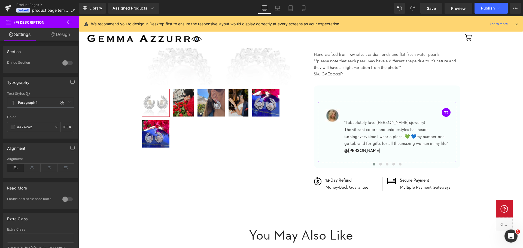
click at [57, 39] on link "Design" at bounding box center [61, 34] width 40 height 12
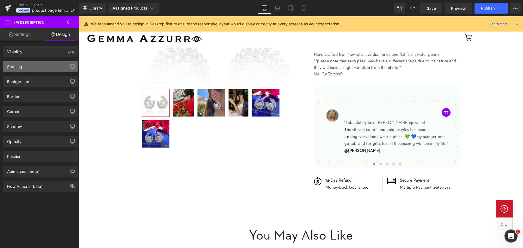
click at [41, 64] on div "Spacing" at bounding box center [40, 66] width 75 height 10
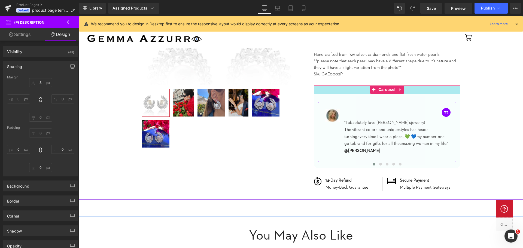
click at [363, 91] on div "NaNpx" at bounding box center [387, 90] width 147 height 8
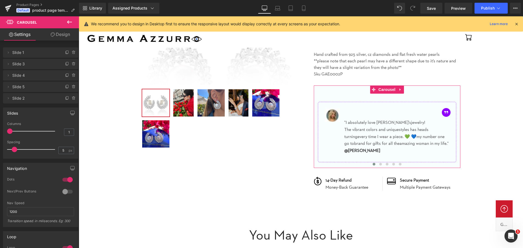
click at [59, 36] on link "Design" at bounding box center [61, 34] width 40 height 12
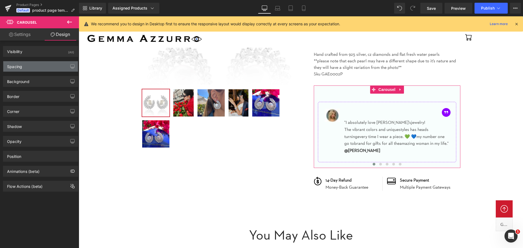
click at [40, 66] on div "Spacing" at bounding box center [40, 66] width 75 height 10
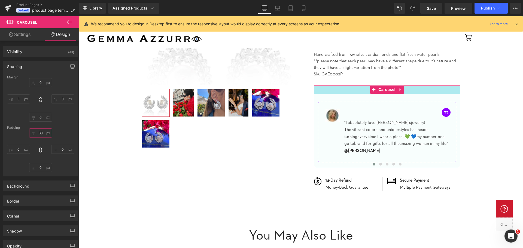
click at [40, 135] on input "text" at bounding box center [40, 133] width 23 height 9
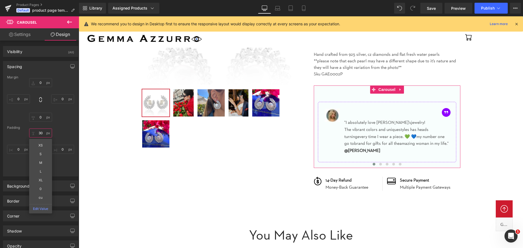
type input "30"
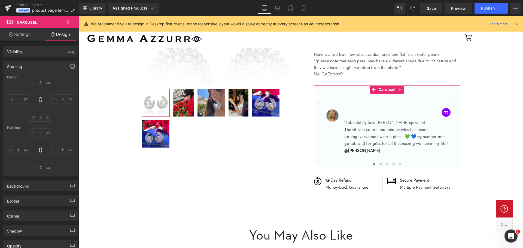
click at [68, 130] on div at bounding box center [40, 151] width 67 height 44
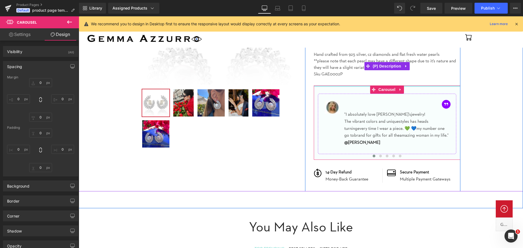
drag, startPoint x: 363, startPoint y: 93, endPoint x: 365, endPoint y: 81, distance: 12.7
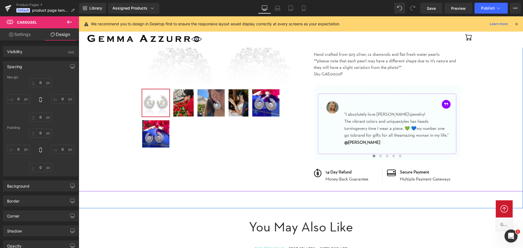
click at [482, 103] on div "‹ ›" at bounding box center [300, 60] width 439 height 262
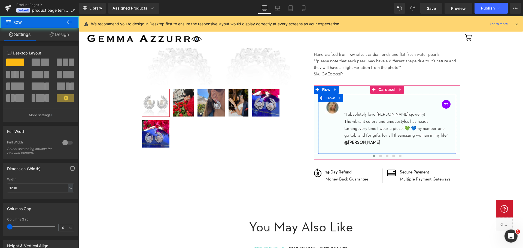
click at [327, 152] on div "Image Image "I absolutely love Gemma's jewelry! The vibrant colors and unique s…" at bounding box center [387, 124] width 138 height 60
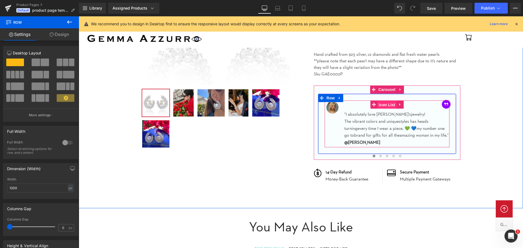
click at [384, 106] on span "Icon List" at bounding box center [386, 105] width 19 height 8
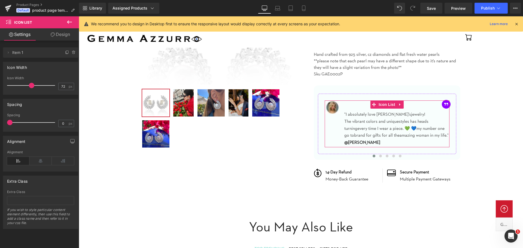
click at [57, 33] on link "Design" at bounding box center [61, 34] width 40 height 12
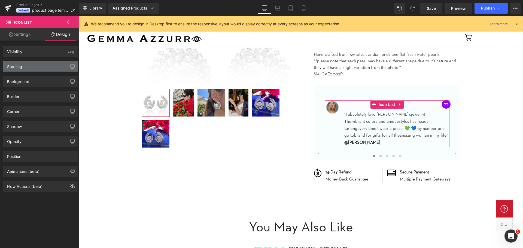
click at [35, 69] on div "Spacing" at bounding box center [40, 66] width 75 height 10
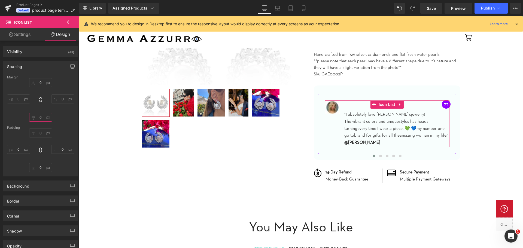
click at [40, 117] on input "text" at bounding box center [40, 117] width 23 height 9
click at [41, 118] on input "text" at bounding box center [40, 117] width 23 height 9
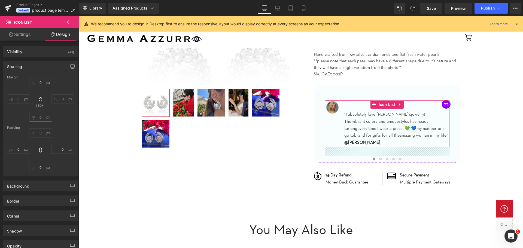
click at [40, 118] on input "text" at bounding box center [40, 117] width 23 height 9
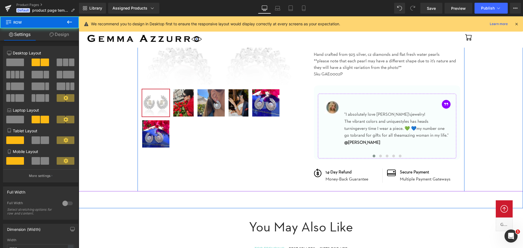
click at [286, 166] on div "‹ ›" at bounding box center [301, 60] width 327 height 262
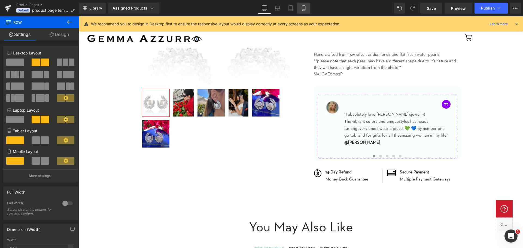
click at [303, 9] on icon at bounding box center [303, 7] width 5 height 5
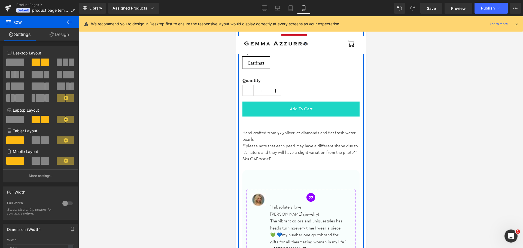
scroll to position [272, 0]
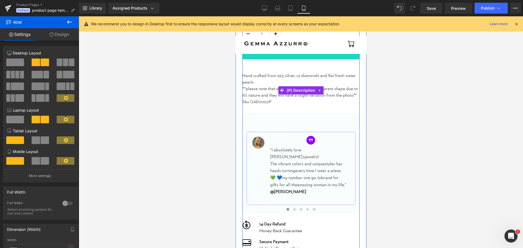
click at [312, 109] on p at bounding box center [300, 108] width 117 height 7
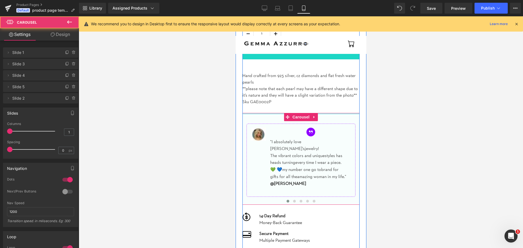
drag, startPoint x: 272, startPoint y: 119, endPoint x: 274, endPoint y: 109, distance: 10.2
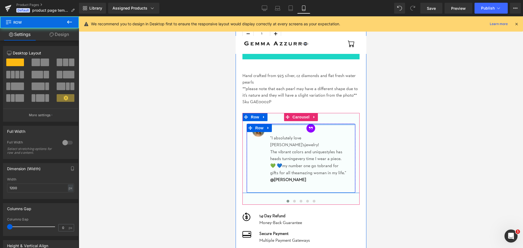
drag, startPoint x: 277, startPoint y: 127, endPoint x: 279, endPoint y: 123, distance: 4.5
click at [279, 123] on div "Image Image "I absolutely love Gemma's jewelry! The vibrant colors and unique s…" at bounding box center [300, 153] width 117 height 80
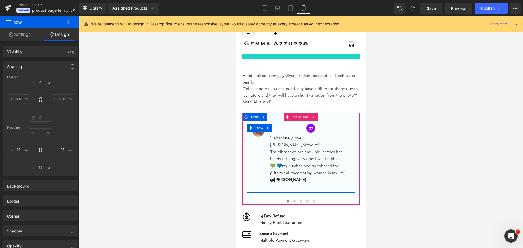
click at [276, 120] on div "Image Image "I absolutely love Gemma's jewelry! The vibrant colors and unique s…" at bounding box center [300, 153] width 117 height 80
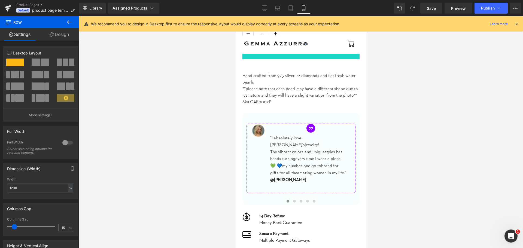
click at [377, 134] on div at bounding box center [301, 132] width 444 height 232
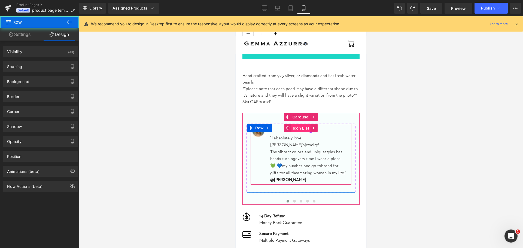
click at [292, 132] on span "Icon List" at bounding box center [300, 128] width 19 height 8
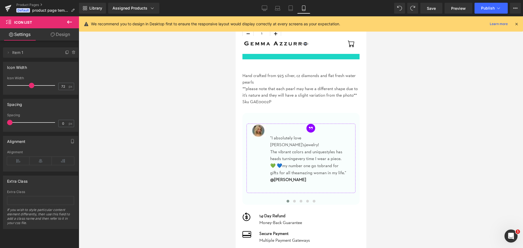
click at [402, 135] on div at bounding box center [301, 132] width 444 height 232
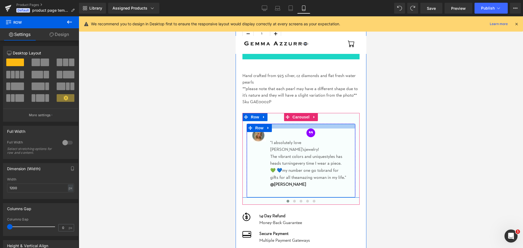
drag, startPoint x: 287, startPoint y: 125, endPoint x: 287, endPoint y: 129, distance: 4.7
click at [287, 129] on div "Image Image "I absolutely love Gemma's jewelry! The vibrant colors and unique s…" at bounding box center [300, 161] width 109 height 74
click at [409, 131] on div at bounding box center [301, 132] width 444 height 232
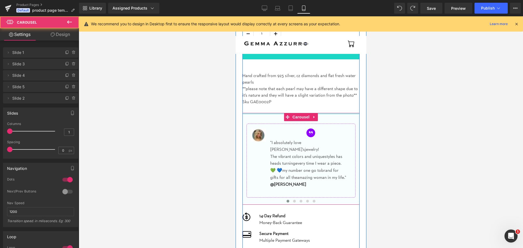
drag, startPoint x: 331, startPoint y: 114, endPoint x: 331, endPoint y: 110, distance: 3.9
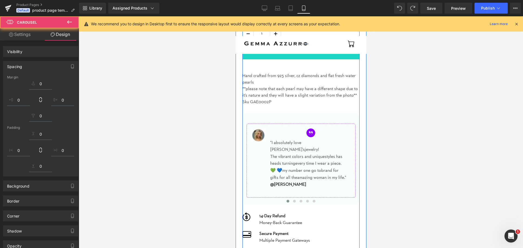
click at [331, 95] on p "**please note that each pearl may have a different shape due to it’s nature and…" at bounding box center [300, 92] width 117 height 13
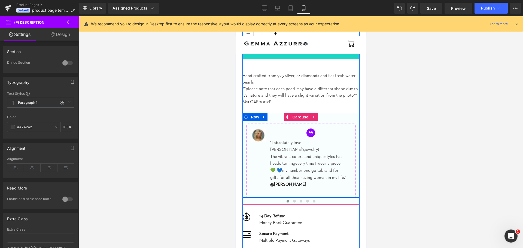
click at [273, 117] on div "Image Image "I absolutely love Gemma's jewelry! The vibrant colors and unique s…" at bounding box center [300, 155] width 117 height 85
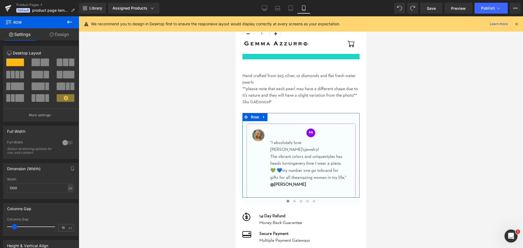
click at [52, 34] on icon at bounding box center [52, 34] width 4 height 4
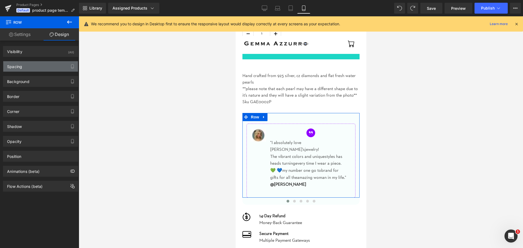
click at [43, 67] on div "Spacing" at bounding box center [40, 66] width 75 height 10
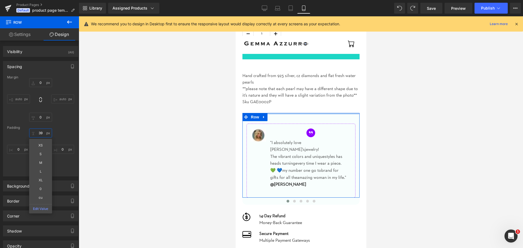
click at [39, 133] on input "39" at bounding box center [40, 133] width 23 height 9
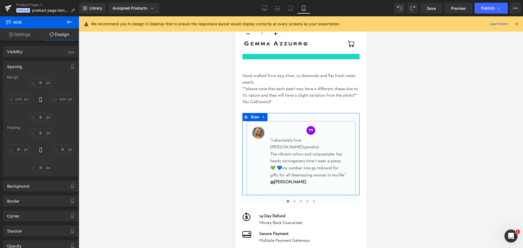
click at [69, 132] on div "0 0 0" at bounding box center [40, 151] width 67 height 44
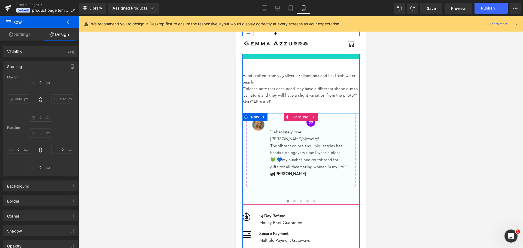
drag, startPoint x: 276, startPoint y: 120, endPoint x: 277, endPoint y: 109, distance: 11.0
click at [277, 109] on div ""Perla" Sterling silver & baroque pearl statement earrings (P) Title $180.00 $2…" at bounding box center [300, 102] width 117 height 299
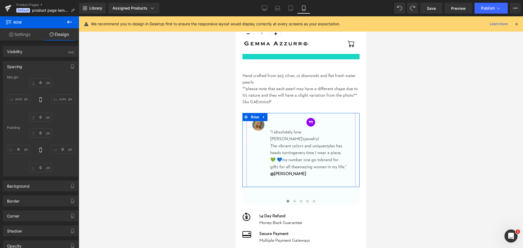
click at [181, 119] on div at bounding box center [301, 132] width 444 height 232
click at [191, 116] on div at bounding box center [301, 132] width 444 height 232
click at [420, 106] on div at bounding box center [301, 132] width 444 height 232
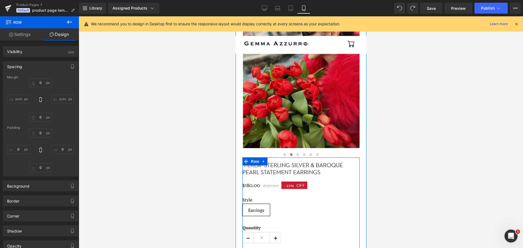
scroll to position [0, 0]
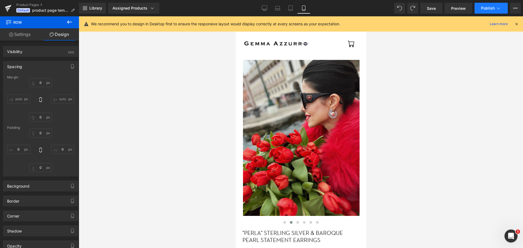
click at [478, 8] on button "Publish" at bounding box center [491, 8] width 33 height 11
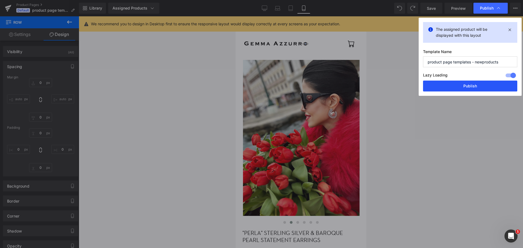
click at [457, 86] on button "Publish" at bounding box center [470, 86] width 94 height 11
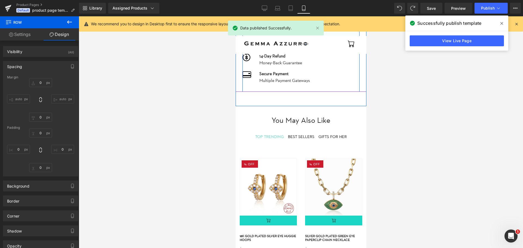
scroll to position [436, 0]
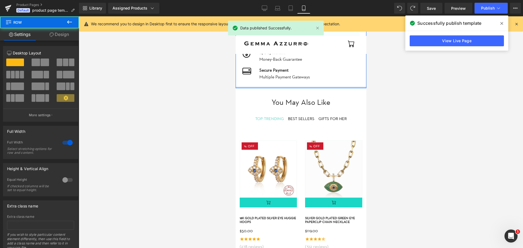
drag, startPoint x: 319, startPoint y: 94, endPoint x: 319, endPoint y: 74, distance: 19.6
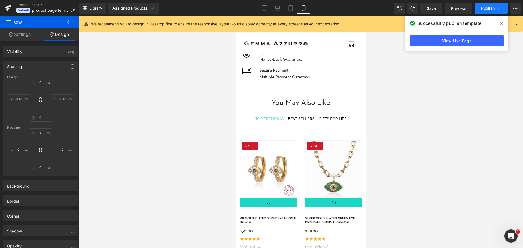
click at [479, 10] on button "Publish" at bounding box center [491, 8] width 33 height 11
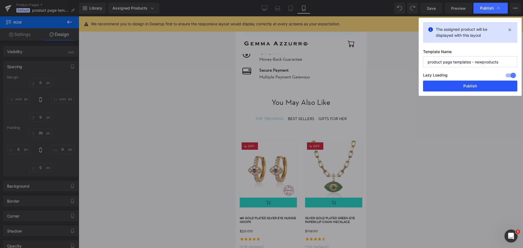
drag, startPoint x: 474, startPoint y: 84, endPoint x: 84, endPoint y: 69, distance: 389.8
click at [474, 84] on button "Publish" at bounding box center [470, 86] width 94 height 11
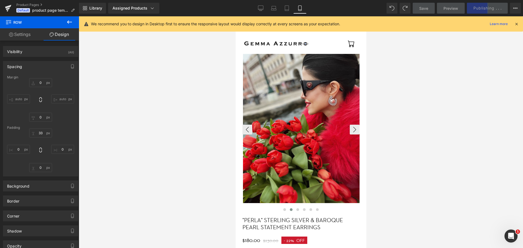
scroll to position [0, 0]
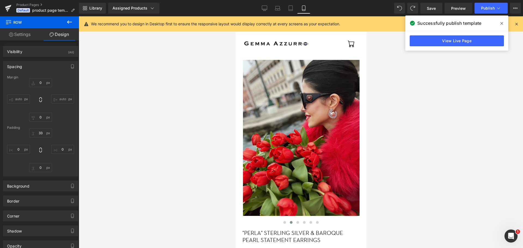
click at [390, 153] on div at bounding box center [301, 132] width 444 height 232
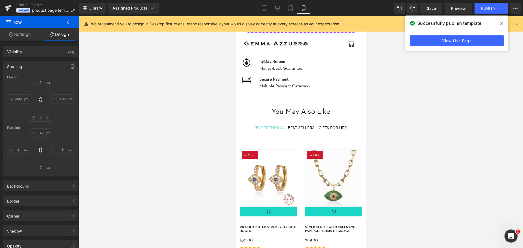
scroll to position [436, 0]
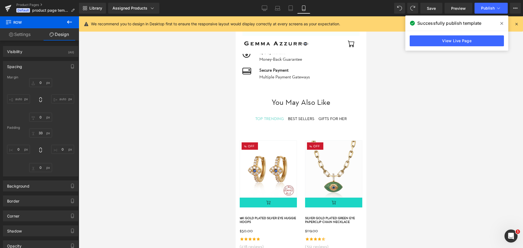
click at [398, 163] on div at bounding box center [301, 132] width 444 height 232
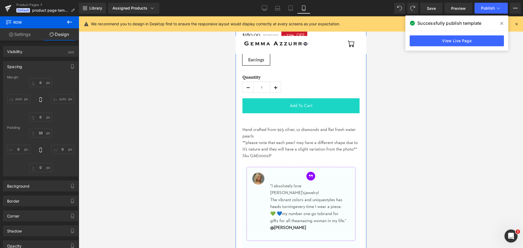
scroll to position [218, 0]
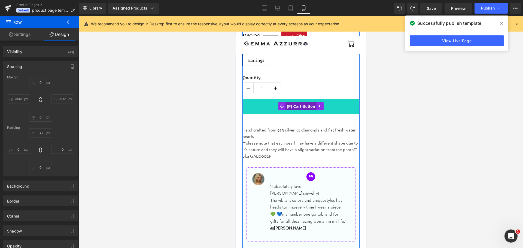
click at [308, 108] on span "(P) Cart Button" at bounding box center [300, 106] width 31 height 8
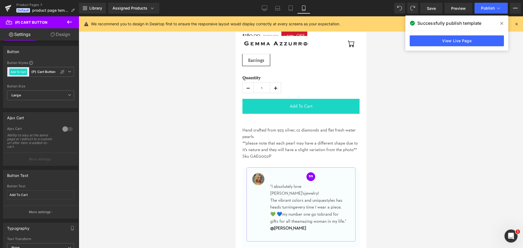
click at [57, 37] on link "Design" at bounding box center [61, 34] width 40 height 12
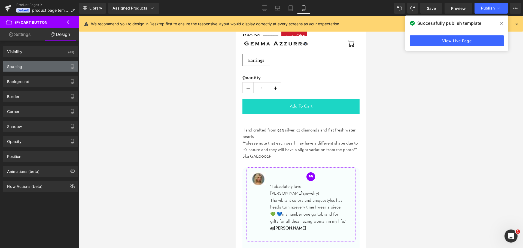
click at [42, 69] on div "Spacing" at bounding box center [40, 66] width 75 height 10
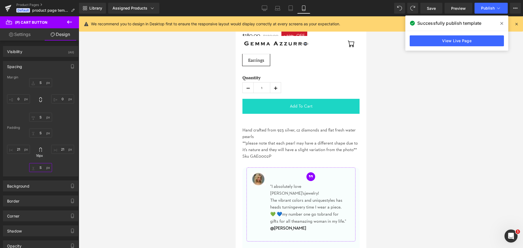
click at [42, 168] on input "S" at bounding box center [40, 167] width 23 height 9
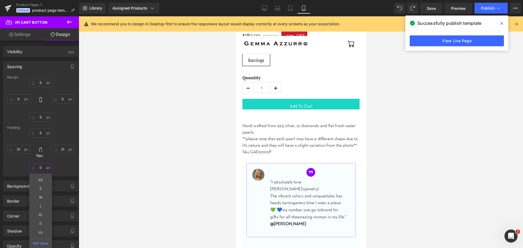
type input "S"
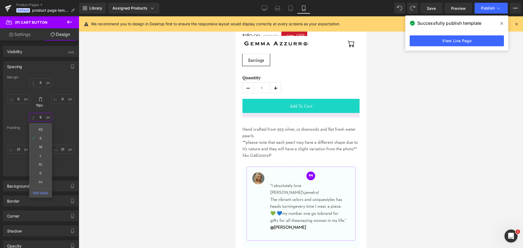
click at [40, 117] on input "S" at bounding box center [40, 117] width 23 height 9
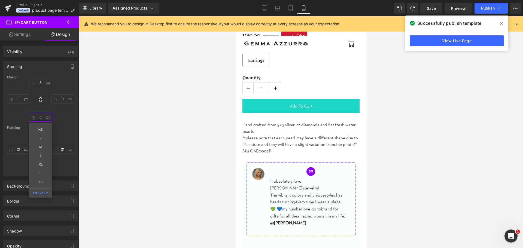
type input "0"
click at [215, 143] on div at bounding box center [301, 132] width 444 height 232
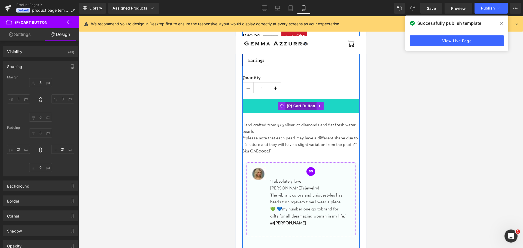
click at [292, 105] on span "(P) Cart Button" at bounding box center [300, 106] width 31 height 8
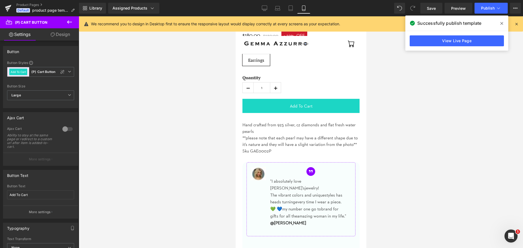
click at [58, 37] on link "Design" at bounding box center [61, 34] width 40 height 12
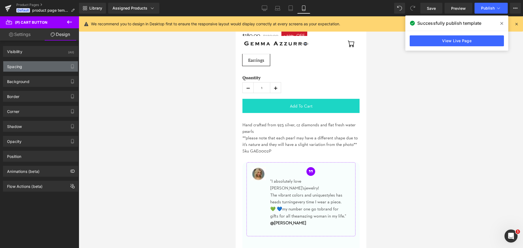
click at [43, 65] on div "Spacing" at bounding box center [40, 66] width 75 height 10
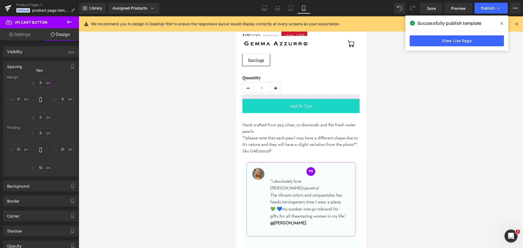
click at [40, 82] on input "S" at bounding box center [40, 82] width 23 height 9
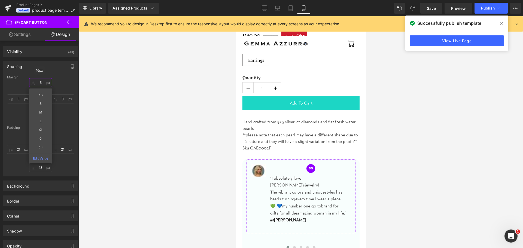
click at [40, 82] on input "5" at bounding box center [40, 82] width 23 height 9
type input "4"
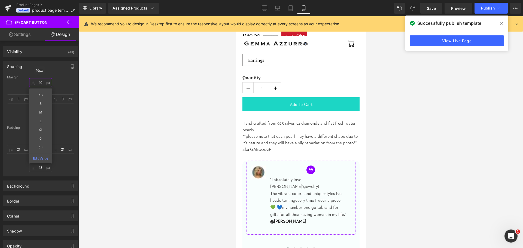
click at [40, 82] on input "10" at bounding box center [40, 82] width 23 height 9
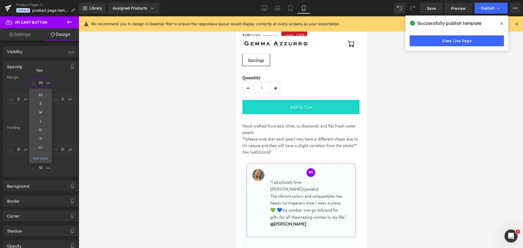
click at [40, 82] on input "20" at bounding box center [40, 82] width 23 height 9
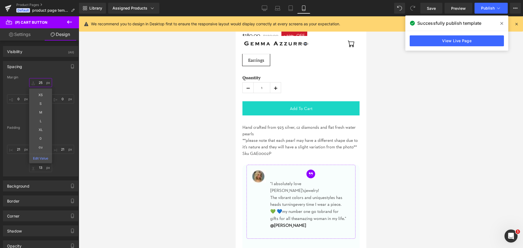
type input "25"
click at [196, 95] on div at bounding box center [301, 132] width 444 height 232
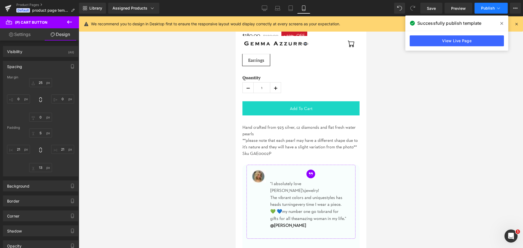
click at [487, 5] on button "Publish" at bounding box center [491, 8] width 33 height 11
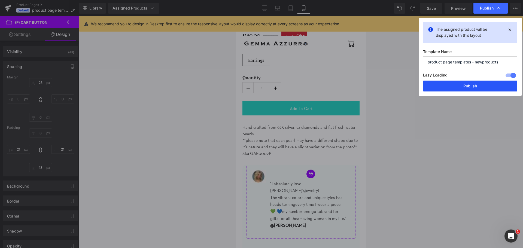
click at [476, 87] on button "Publish" at bounding box center [470, 86] width 94 height 11
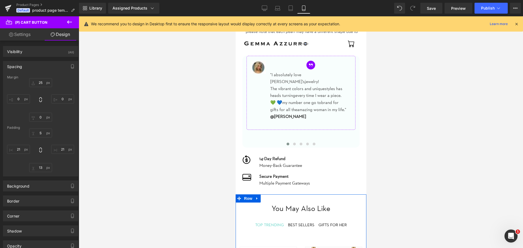
scroll to position [409, 0]
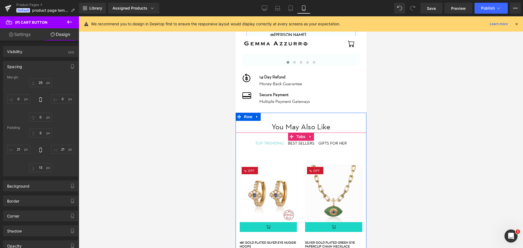
click at [300, 140] on div "BEST SELLERS" at bounding box center [301, 143] width 26 height 6
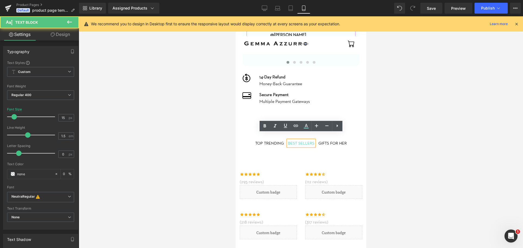
click at [326, 140] on div "GIFTS FOR HER Text Block" at bounding box center [332, 143] width 28 height 6
click at [395, 138] on div at bounding box center [301, 132] width 444 height 232
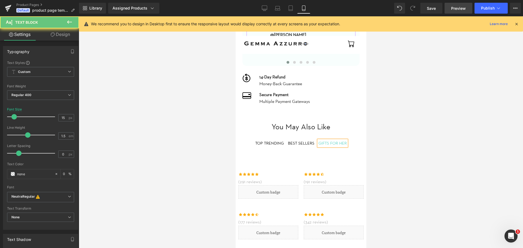
click at [452, 10] on span "Preview" at bounding box center [458, 8] width 15 height 6
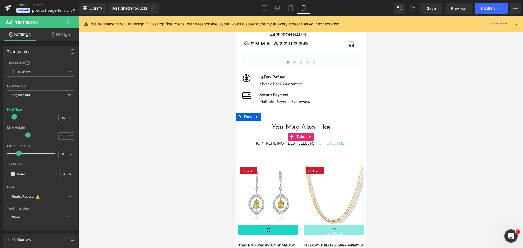
click at [300, 145] on div at bounding box center [301, 145] width 26 height 1
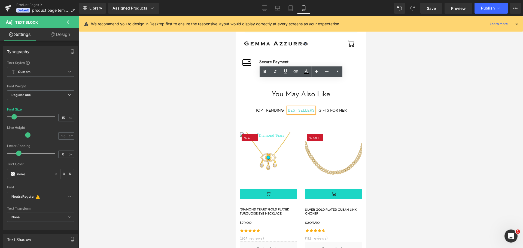
scroll to position [436, 0]
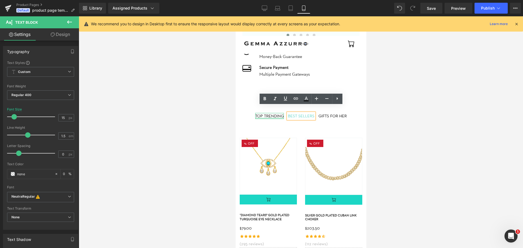
click at [271, 118] on div at bounding box center [269, 118] width 29 height 1
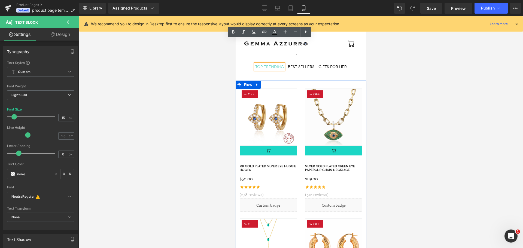
scroll to position [463, 0]
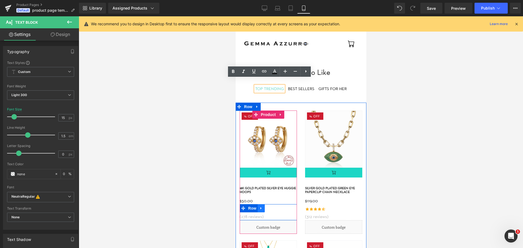
click at [262, 206] on icon at bounding box center [261, 208] width 4 height 4
click at [275, 207] on icon at bounding box center [275, 209] width 4 height 4
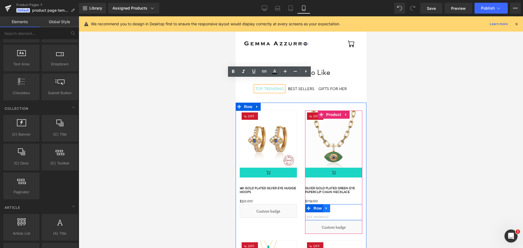
click at [328, 206] on icon at bounding box center [326, 208] width 4 height 4
click at [339, 207] on icon at bounding box center [341, 209] width 4 height 4
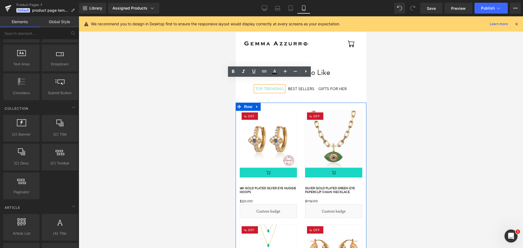
scroll to position [545, 0]
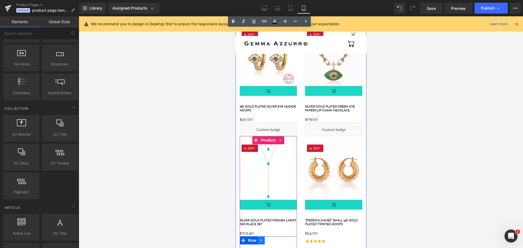
click at [262, 239] on icon at bounding box center [261, 241] width 4 height 4
click at [273, 239] on icon at bounding box center [275, 241] width 4 height 4
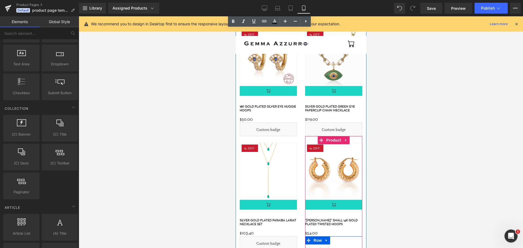
click at [326, 239] on icon at bounding box center [326, 241] width 4 height 4
click at [339, 239] on icon at bounding box center [341, 241] width 4 height 4
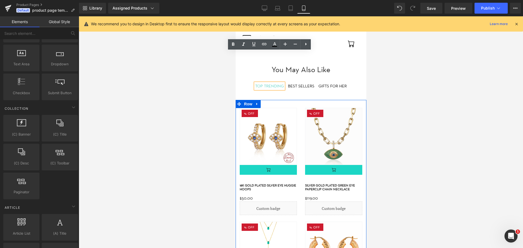
scroll to position [436, 0]
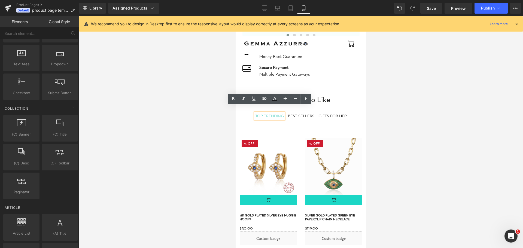
click at [296, 113] on div "BEST SELLERS" at bounding box center [301, 116] width 26 height 6
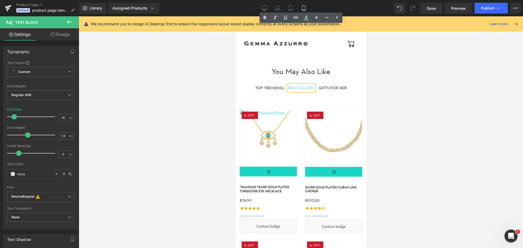
scroll to position [518, 0]
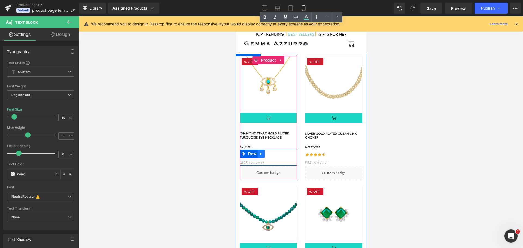
click at [261, 152] on icon at bounding box center [261, 154] width 4 height 4
click at [274, 152] on icon at bounding box center [275, 154] width 4 height 4
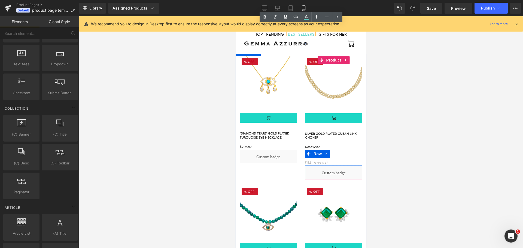
click at [327, 152] on icon at bounding box center [326, 154] width 4 height 4
click at [341, 152] on icon at bounding box center [341, 154] width 4 height 4
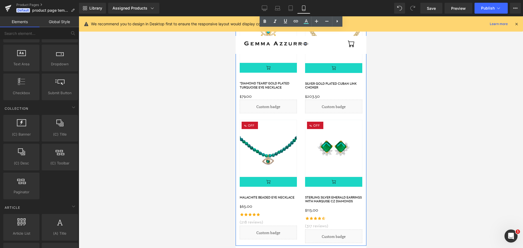
scroll to position [599, 0]
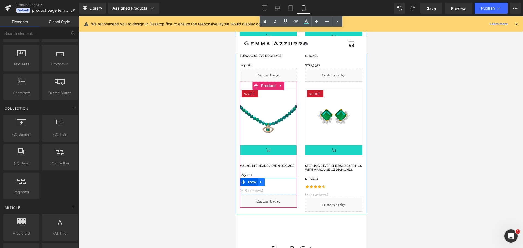
click at [262, 180] on icon at bounding box center [261, 182] width 4 height 4
click at [274, 180] on icon at bounding box center [275, 182] width 4 height 4
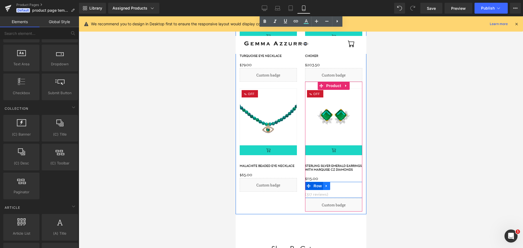
click at [327, 184] on icon at bounding box center [326, 186] width 4 height 4
click at [339, 184] on icon at bounding box center [341, 186] width 4 height 4
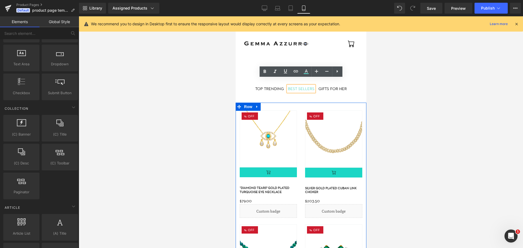
scroll to position [409, 0]
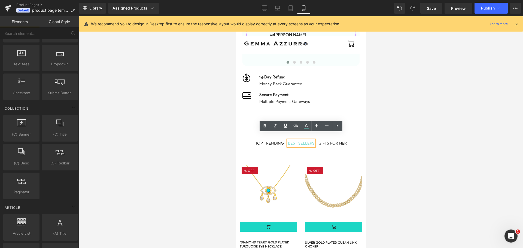
click at [328, 140] on div "GIFTS FOR HER" at bounding box center [332, 143] width 28 height 6
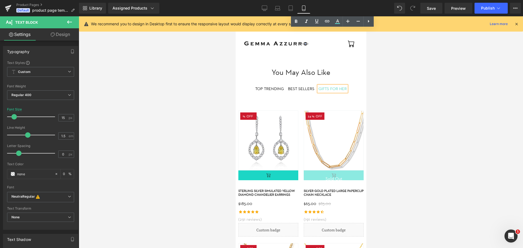
scroll to position [545, 0]
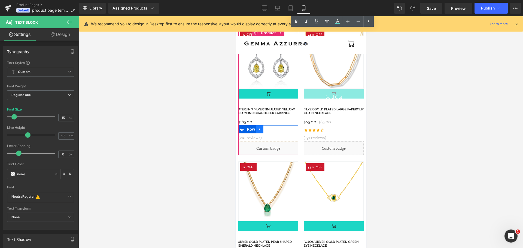
click at [260, 127] on icon at bounding box center [260, 129] width 4 height 4
click at [275, 127] on icon at bounding box center [274, 129] width 4 height 4
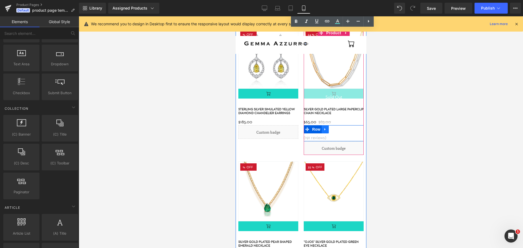
click at [326, 127] on icon at bounding box center [325, 129] width 4 height 4
click at [338, 127] on icon at bounding box center [339, 129] width 4 height 4
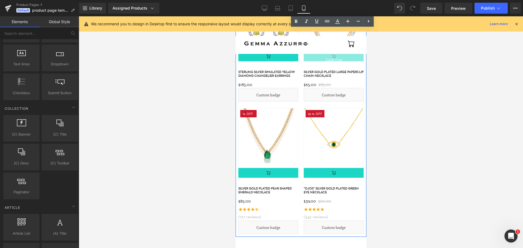
scroll to position [599, 0]
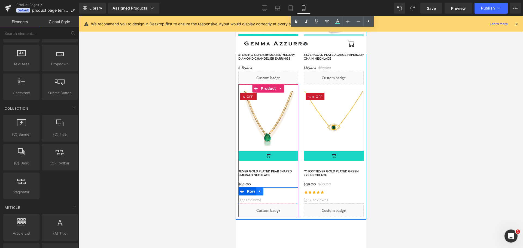
click at [260, 190] on icon at bounding box center [260, 192] width 4 height 4
click at [272, 190] on icon at bounding box center [274, 192] width 4 height 4
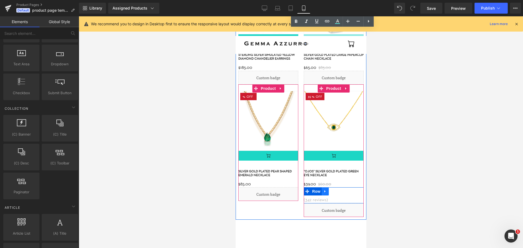
click at [324, 190] on icon at bounding box center [325, 192] width 4 height 4
click at [337, 190] on icon at bounding box center [339, 192] width 4 height 4
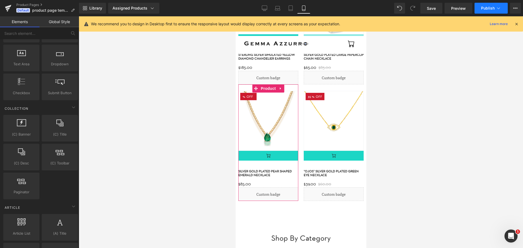
click at [479, 9] on button "Publish" at bounding box center [491, 8] width 33 height 11
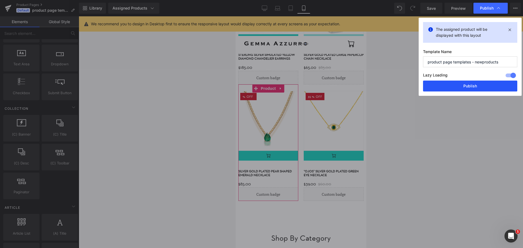
drag, startPoint x: 469, startPoint y: 87, endPoint x: 90, endPoint y: 111, distance: 380.3
click at [469, 87] on button "Publish" at bounding box center [470, 86] width 94 height 11
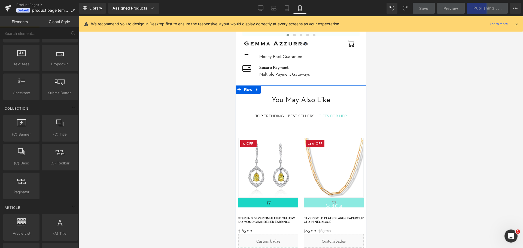
scroll to position [354, 0]
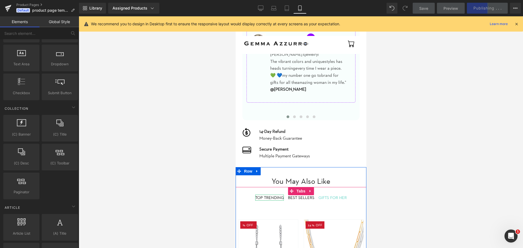
click at [268, 195] on span "TOP TRENDING" at bounding box center [269, 197] width 29 height 5
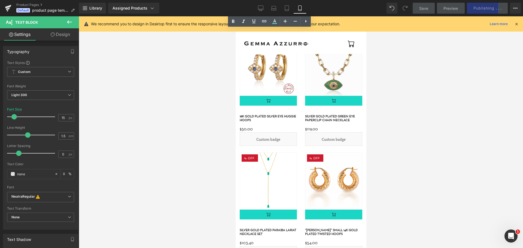
scroll to position [518, 0]
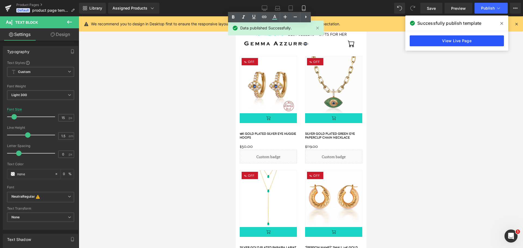
click at [435, 40] on link "View Live Page" at bounding box center [457, 40] width 94 height 11
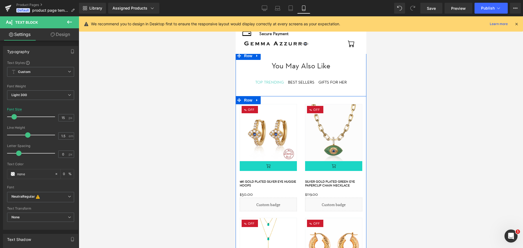
scroll to position [463, 0]
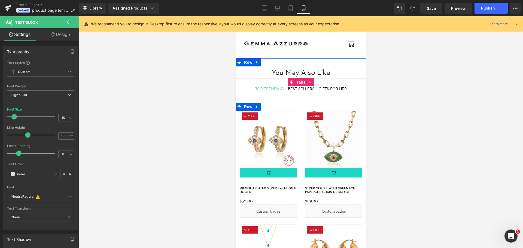
click at [300, 111] on div "5000 % (P) Image" at bounding box center [267, 164] width 65 height 107
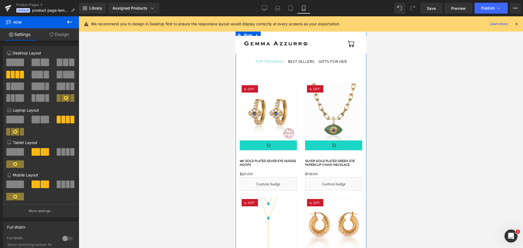
scroll to position [436, 0]
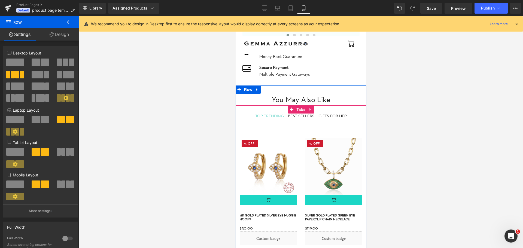
click at [307, 113] on div "BEST SELLERS" at bounding box center [301, 116] width 26 height 6
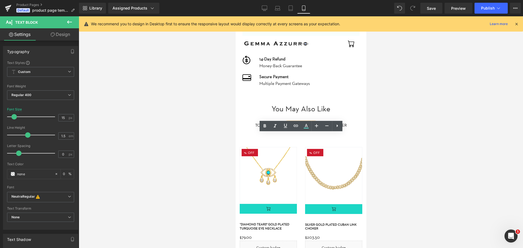
scroll to position [409, 0]
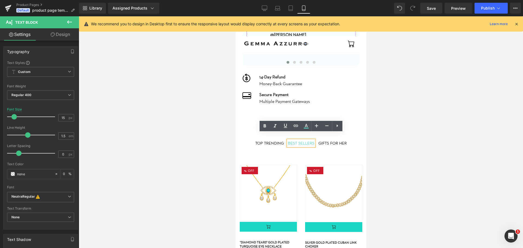
click at [339, 140] on div "GIFTS FOR HER" at bounding box center [332, 143] width 28 height 6
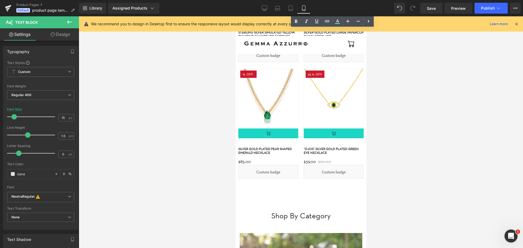
scroll to position [572, 0]
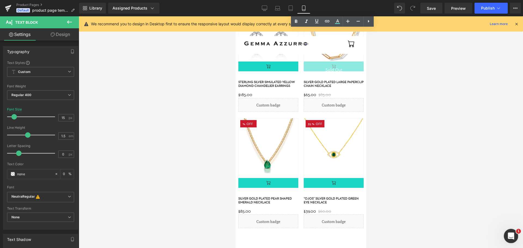
click at [515, 241] on div "Open Intercom Messenger" at bounding box center [510, 235] width 13 height 13
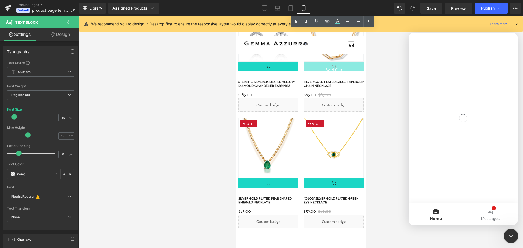
scroll to position [0, 0]
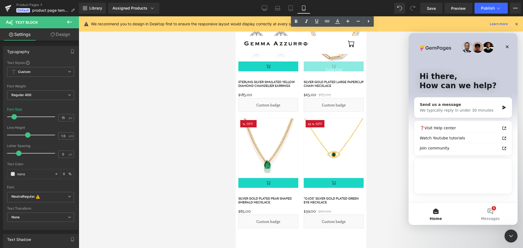
click at [484, 108] on div "We typically reply in under 30 minutes" at bounding box center [460, 111] width 80 height 6
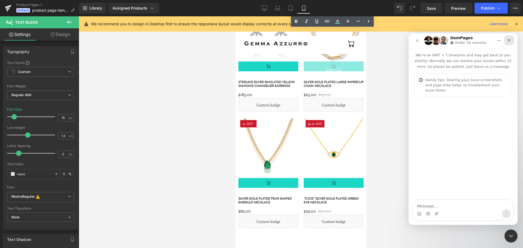
click at [510, 42] on div "Close" at bounding box center [509, 40] width 10 height 10
click at [419, 42] on icon "go back" at bounding box center [417, 40] width 4 height 4
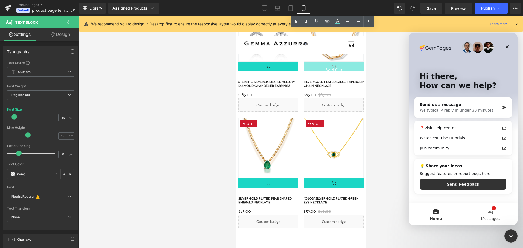
click at [488, 208] on button "1 Messages" at bounding box center [490, 214] width 54 height 22
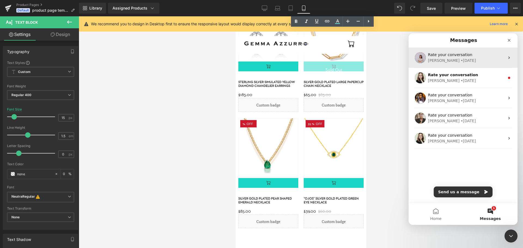
click at [472, 62] on div "[PERSON_NAME] • [DATE]" at bounding box center [466, 61] width 77 height 6
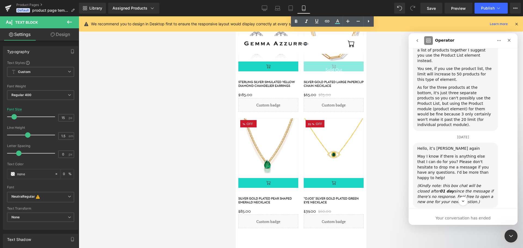
scroll to position [1472, 0]
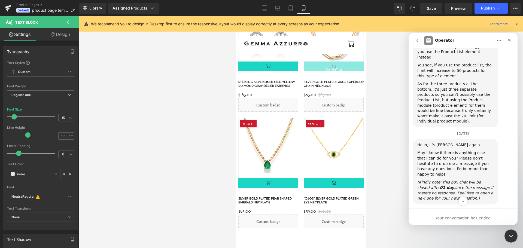
click at [0, 0] on div at bounding box center [0, 0] width 0 height 0
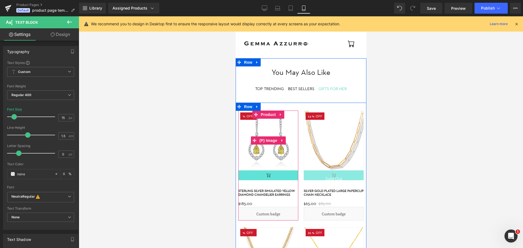
scroll to position [436, 0]
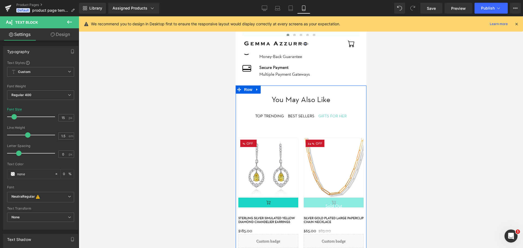
click at [256, 113] on div "TOP TRENDING Text Block" at bounding box center [269, 116] width 29 height 6
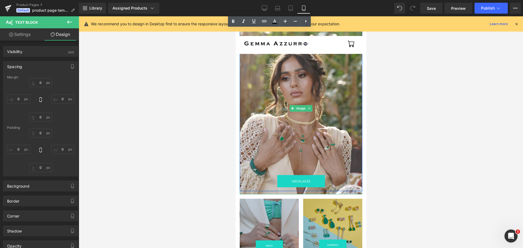
scroll to position [820, 0]
